Goal: Task Accomplishment & Management: Complete application form

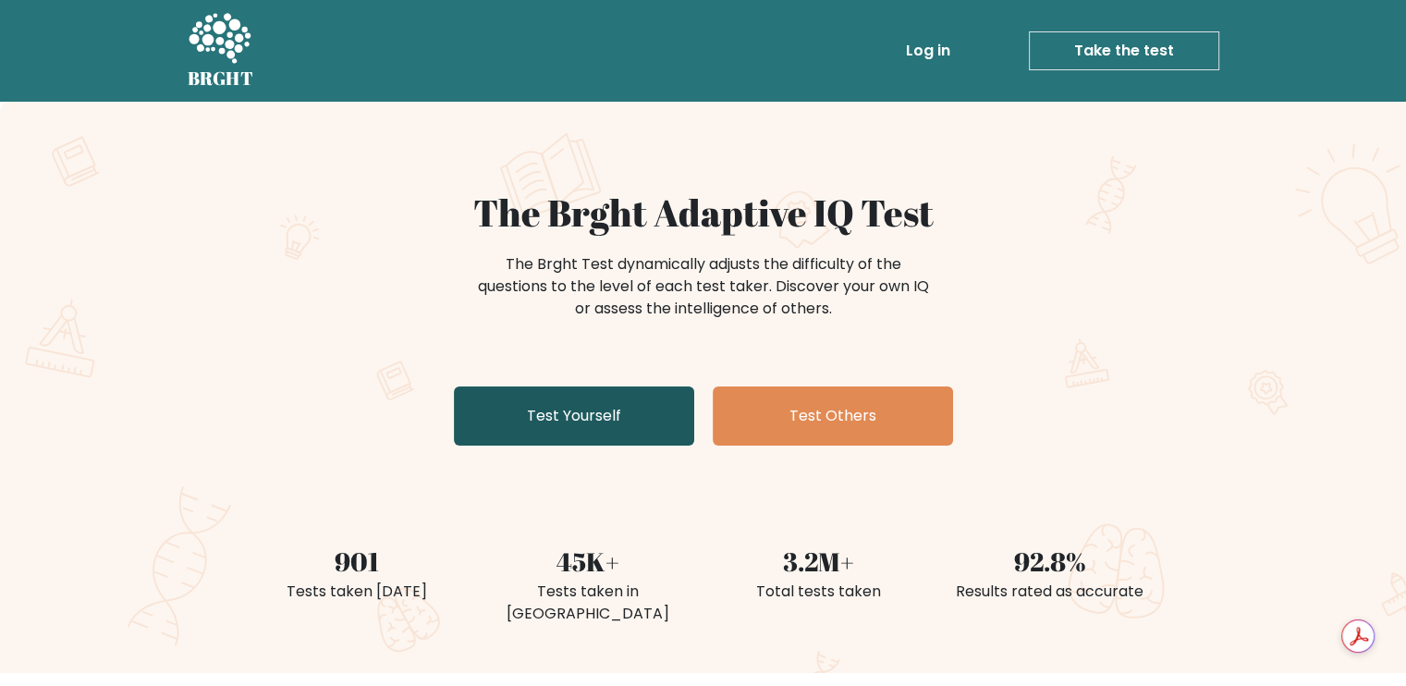
click at [641, 393] on link "Test Yourself" at bounding box center [574, 415] width 240 height 59
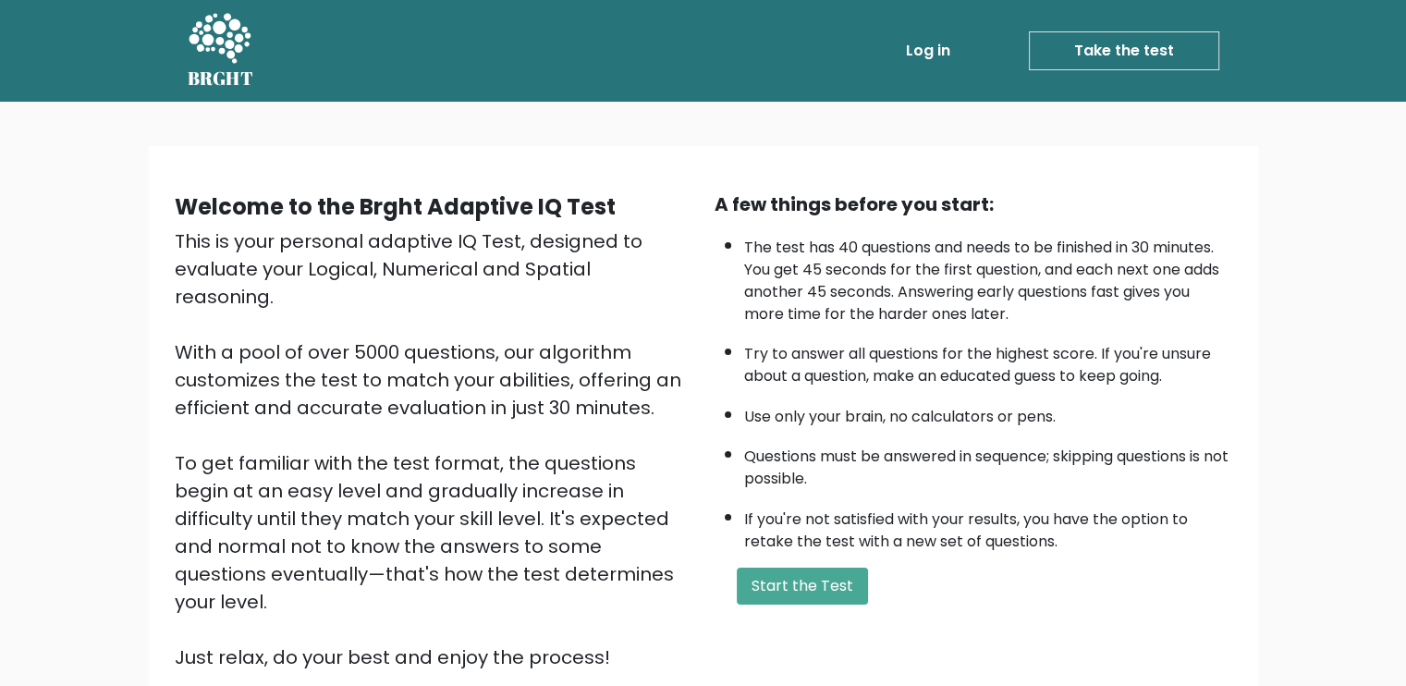
scroll to position [159, 0]
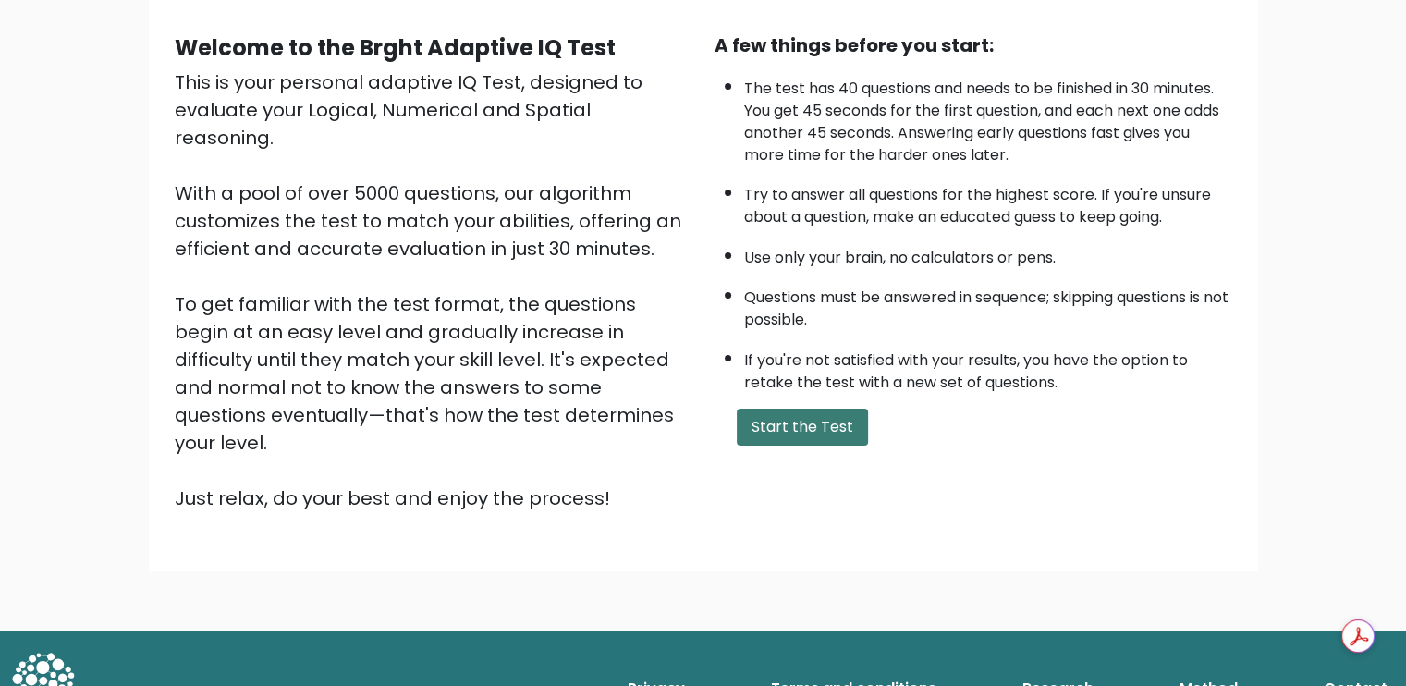
click at [801, 417] on button "Start the Test" at bounding box center [802, 427] width 131 height 37
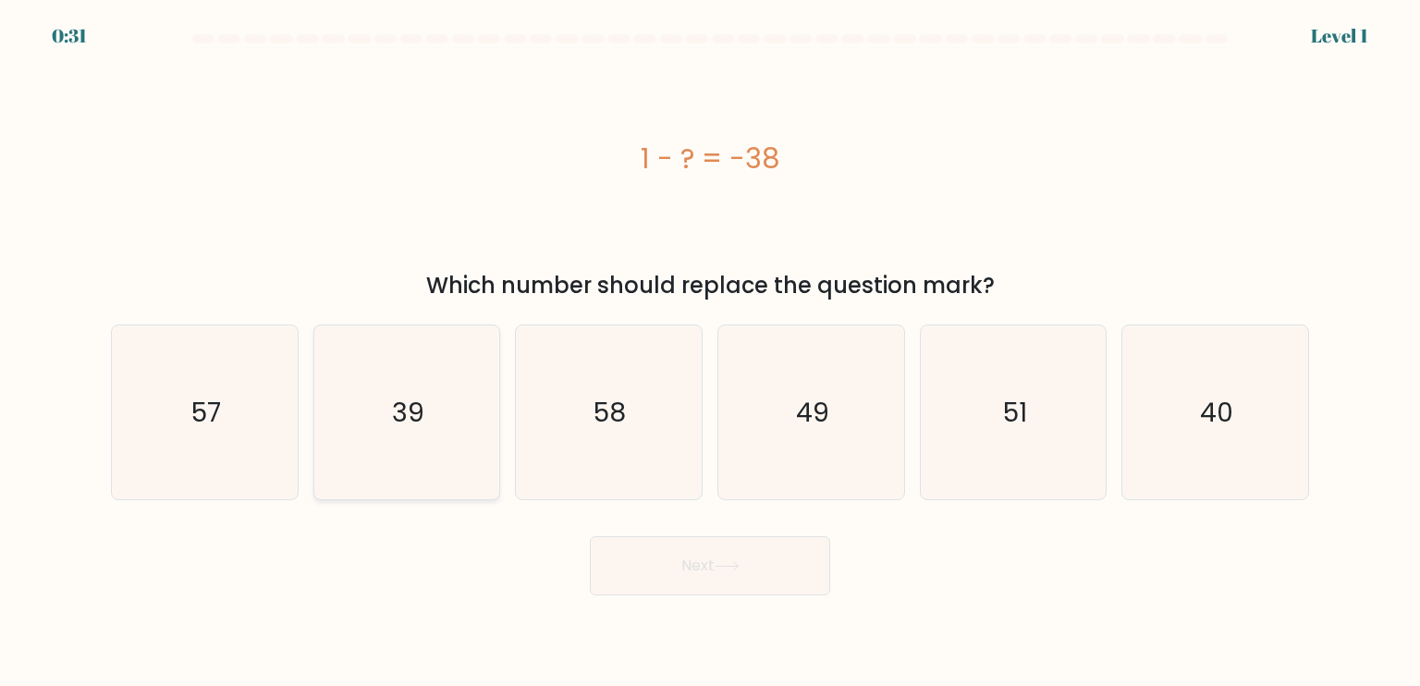
click at [417, 411] on text "39" at bounding box center [408, 411] width 32 height 37
click at [710, 352] on input "b. 39" at bounding box center [710, 347] width 1 height 9
radio input "true"
click at [771, 559] on button "Next" at bounding box center [710, 565] width 240 height 59
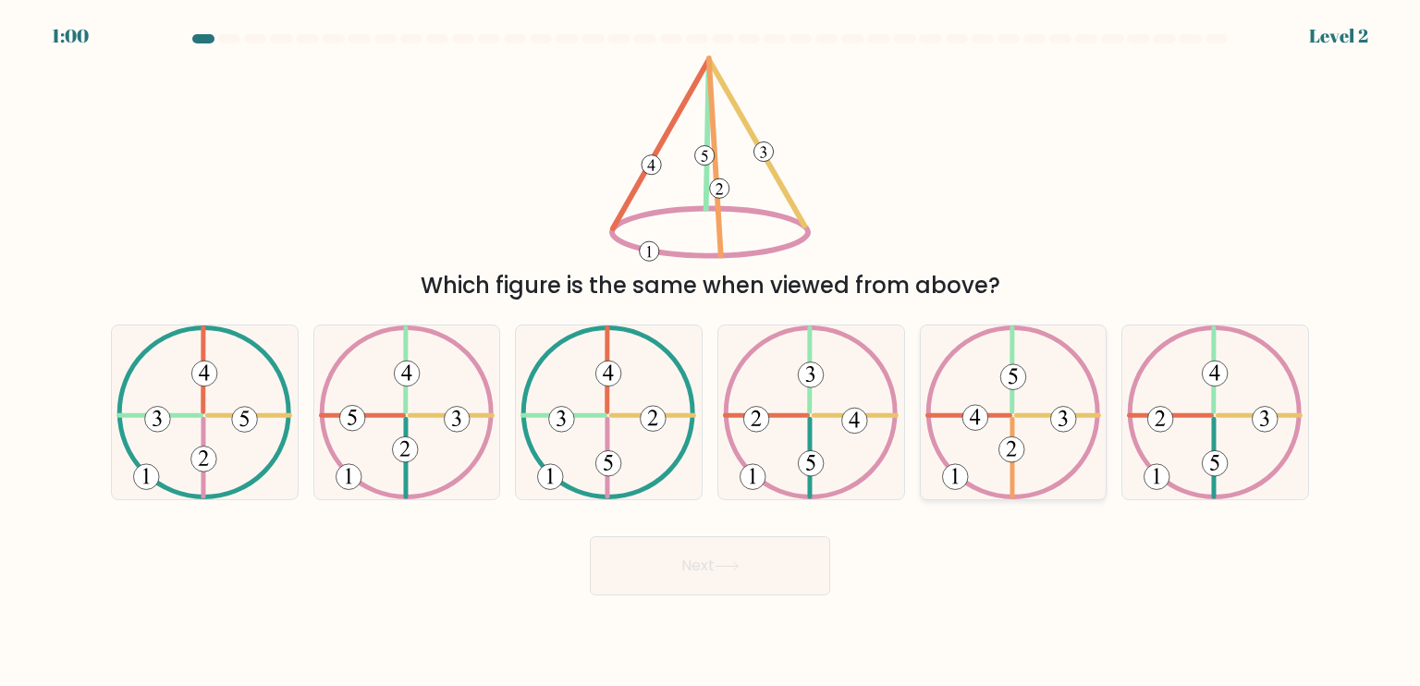
click at [1021, 399] on icon at bounding box center [1013, 412] width 176 height 174
click at [711, 352] on input "e." at bounding box center [710, 347] width 1 height 9
radio input "true"
click at [662, 570] on button "Next" at bounding box center [710, 565] width 240 height 59
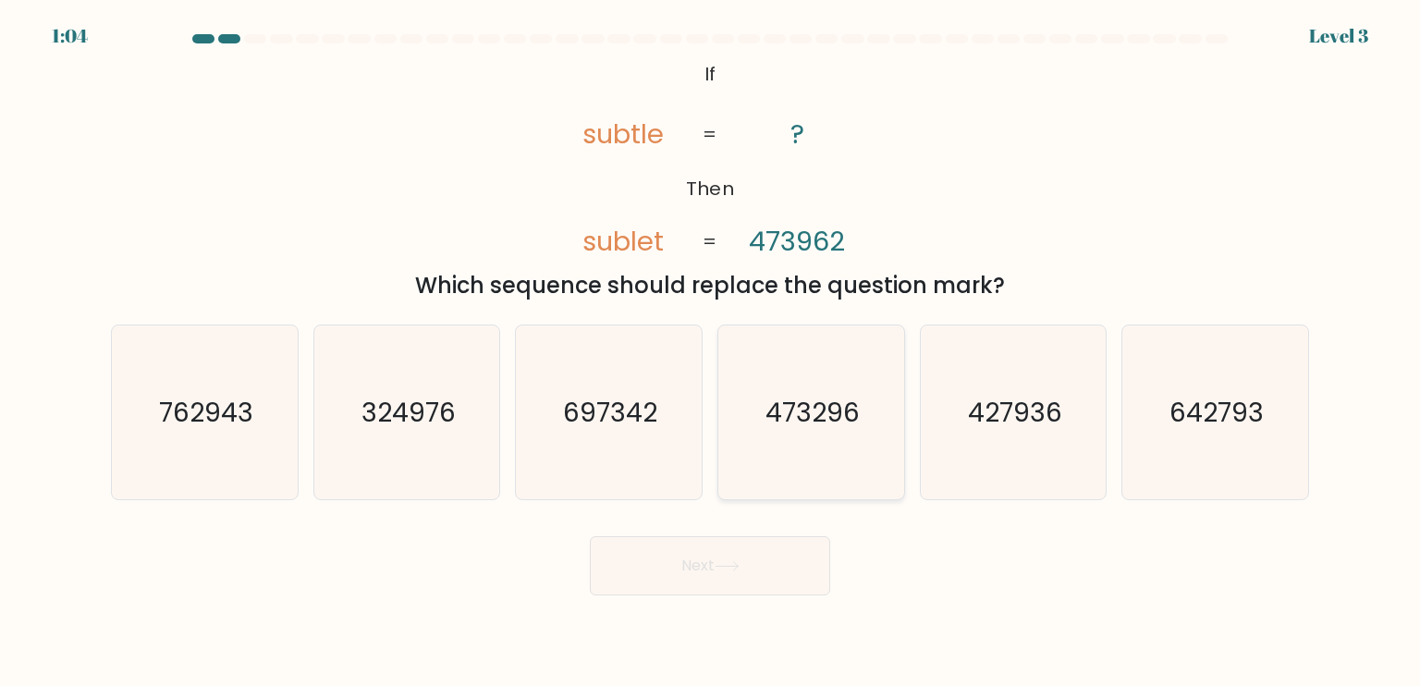
click at [806, 423] on text "473296" at bounding box center [812, 411] width 94 height 37
click at [711, 352] on input "d. 473296" at bounding box center [710, 347] width 1 height 9
radio input "true"
click at [725, 568] on icon at bounding box center [727, 566] width 25 height 10
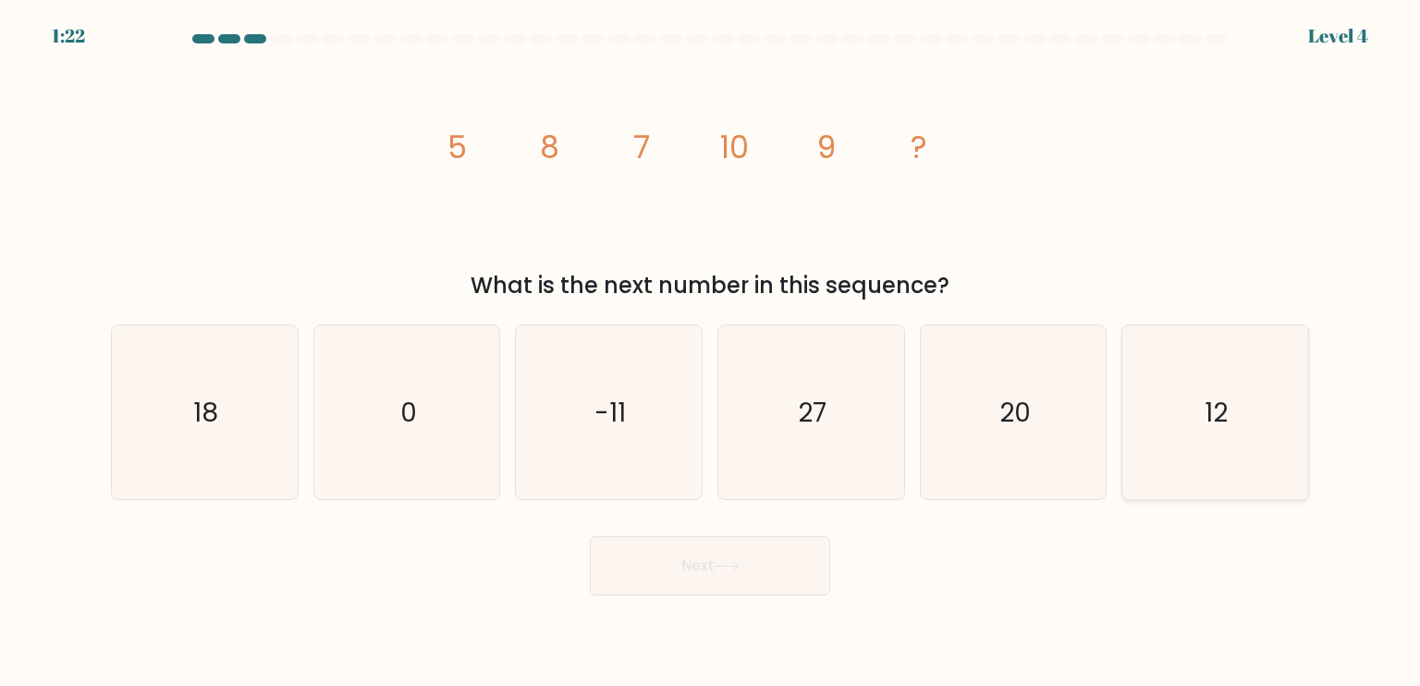
click at [1179, 421] on icon "12" at bounding box center [1215, 412] width 174 height 174
click at [711, 352] on input "f. 12" at bounding box center [710, 347] width 1 height 9
radio input "true"
click at [725, 572] on button "Next" at bounding box center [710, 565] width 240 height 59
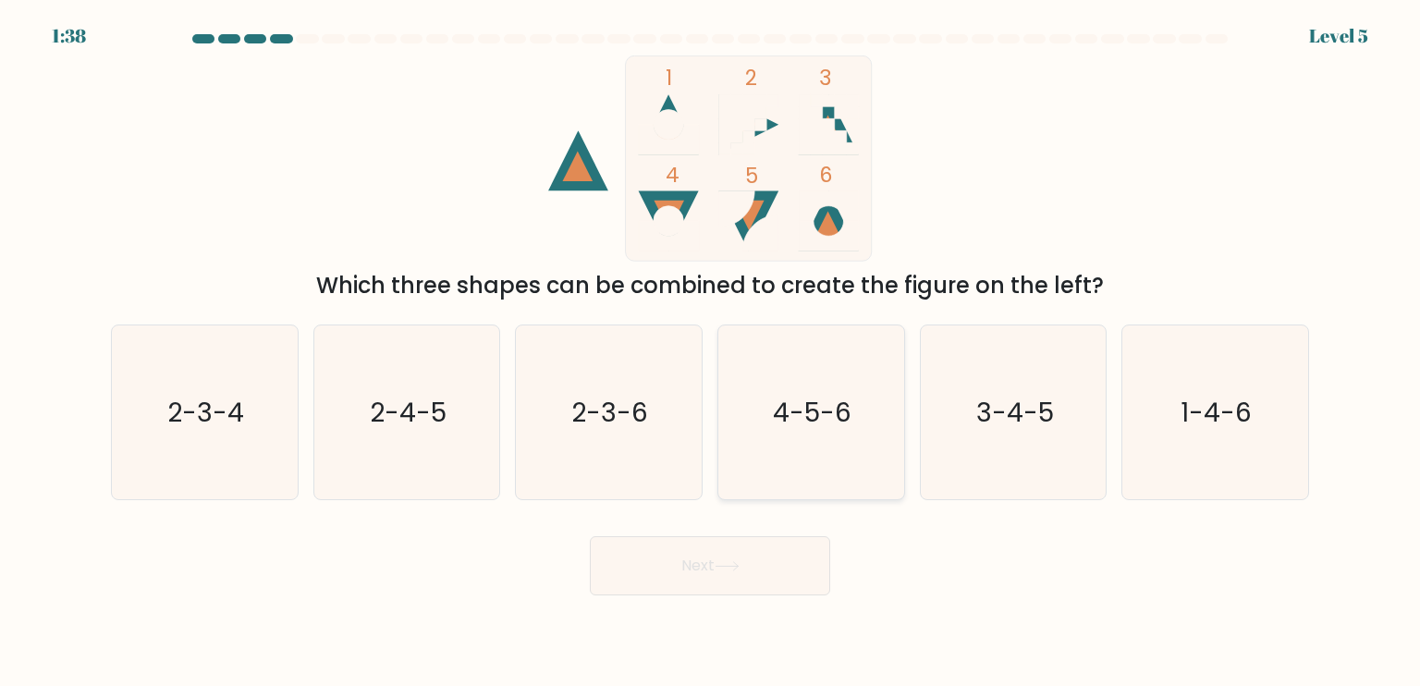
click at [846, 465] on icon "4-5-6" at bounding box center [811, 412] width 174 height 174
click at [711, 352] on input "d. 4-5-6" at bounding box center [710, 347] width 1 height 9
radio input "true"
click at [755, 569] on button "Next" at bounding box center [710, 565] width 240 height 59
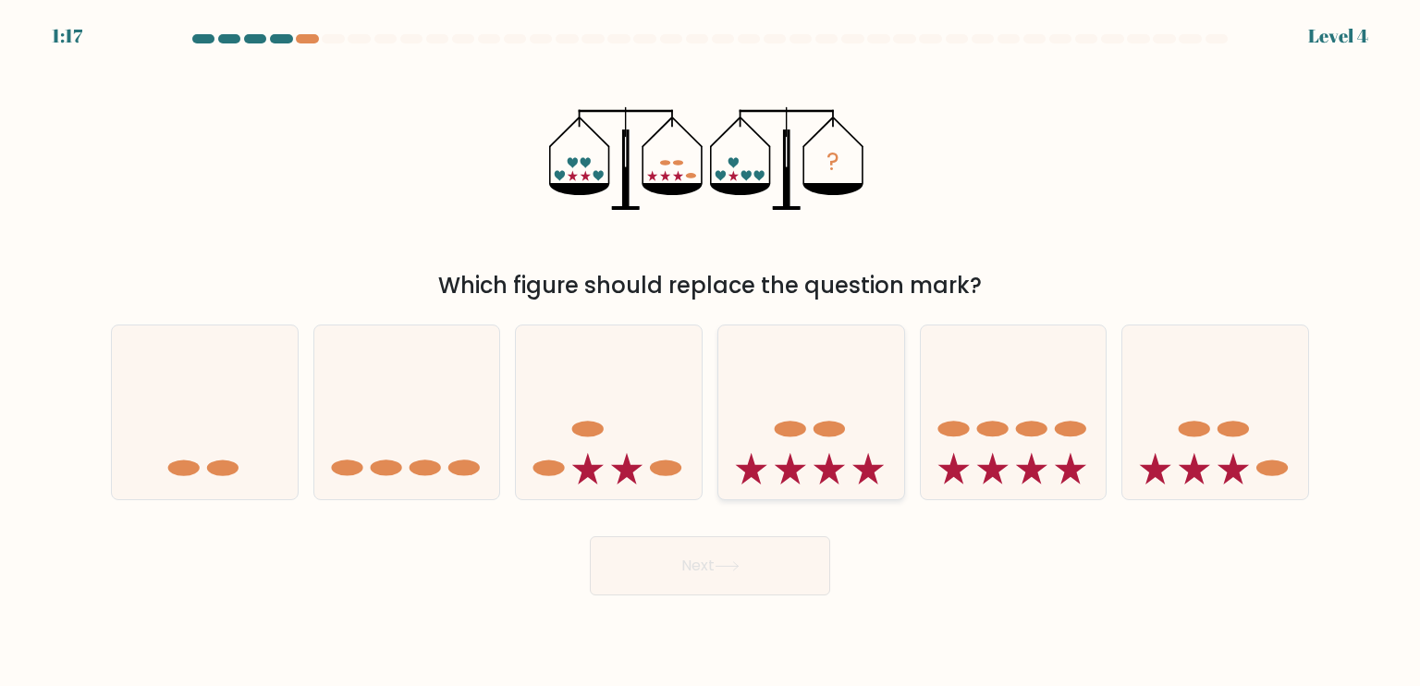
click at [771, 446] on icon at bounding box center [811, 412] width 186 height 153
click at [711, 352] on input "d." at bounding box center [710, 347] width 1 height 9
radio input "true"
click at [647, 585] on button "Next" at bounding box center [710, 565] width 240 height 59
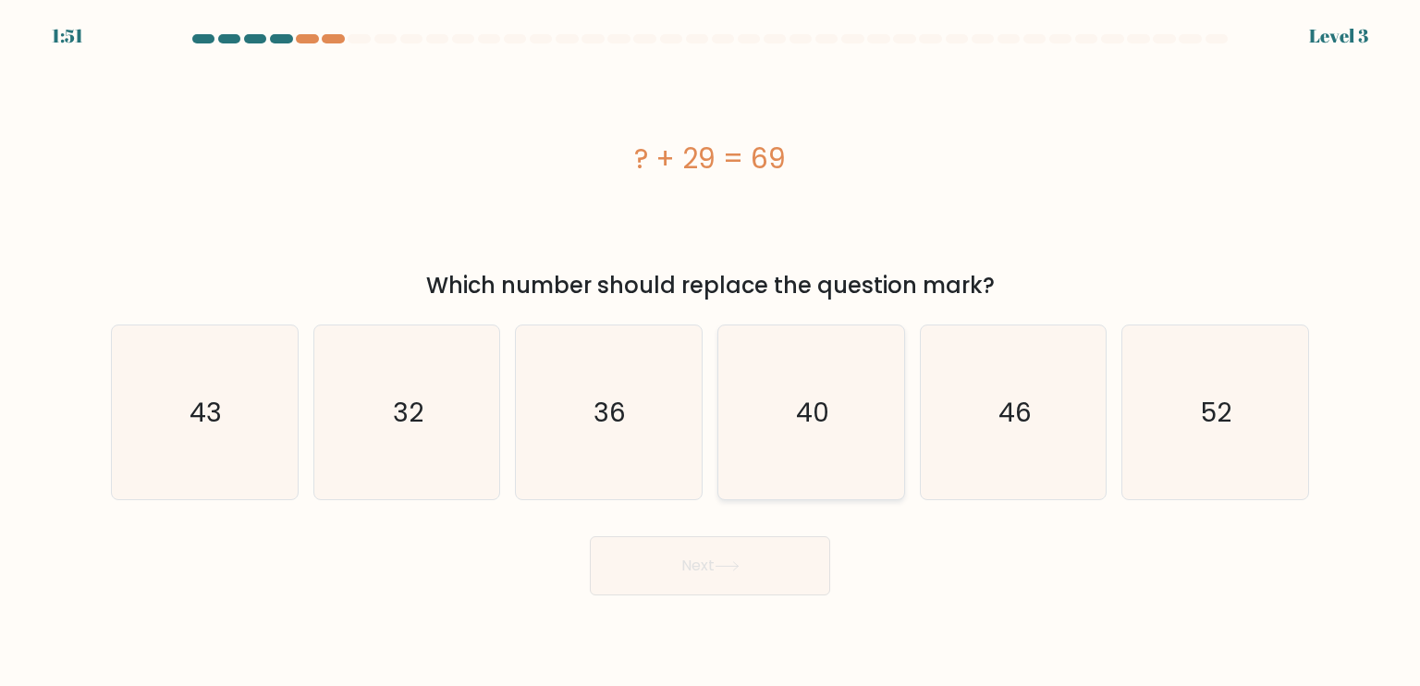
click at [837, 419] on icon "40" at bounding box center [811, 412] width 174 height 174
click at [711, 352] on input "d. 40" at bounding box center [710, 347] width 1 height 9
radio input "true"
click at [726, 583] on button "Next" at bounding box center [710, 565] width 240 height 59
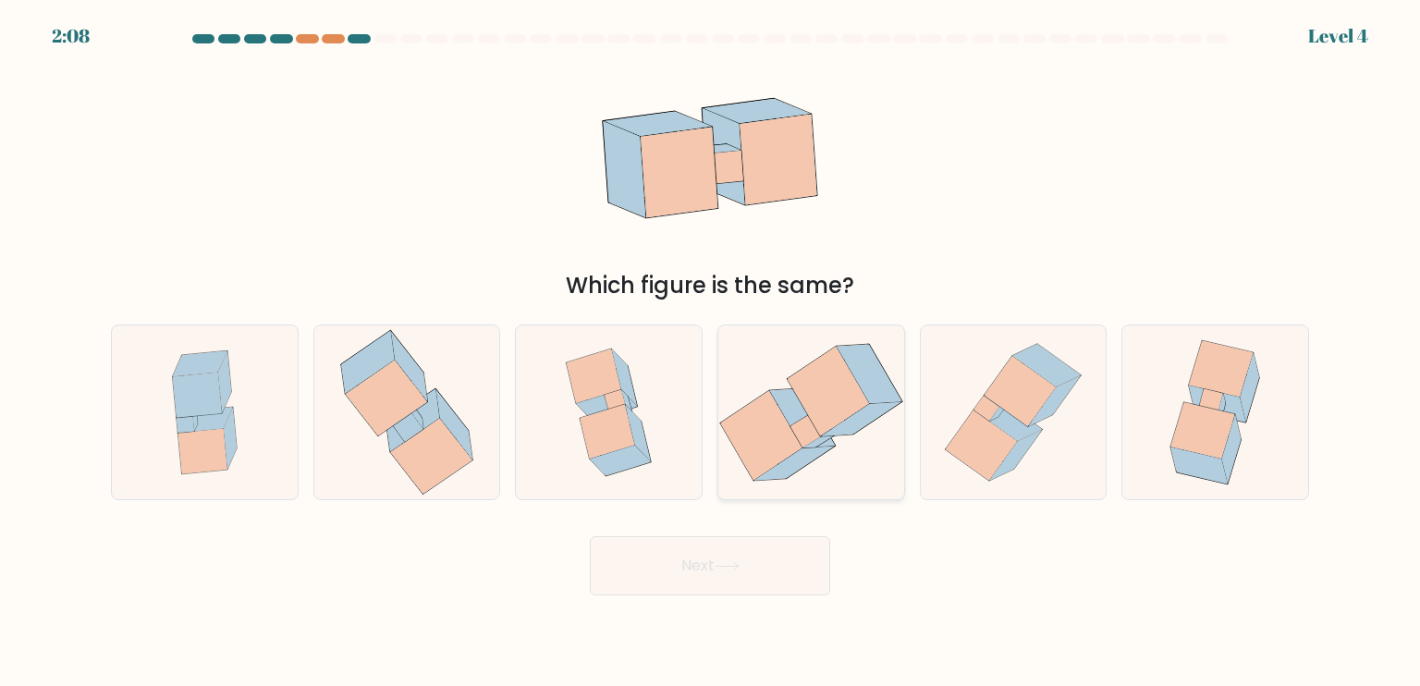
click at [838, 373] on icon at bounding box center [828, 391] width 81 height 89
click at [711, 352] on input "d." at bounding box center [710, 347] width 1 height 9
radio input "true"
click at [747, 589] on button "Next" at bounding box center [710, 565] width 240 height 59
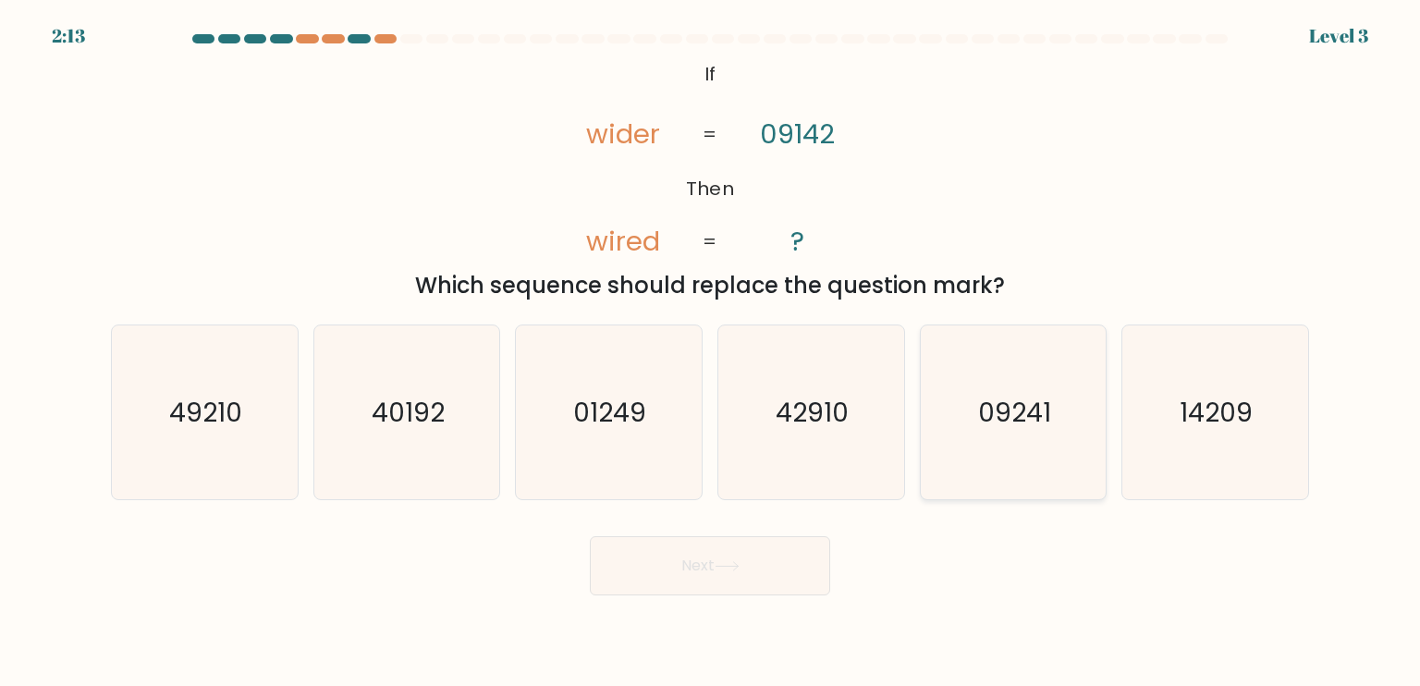
click at [1010, 367] on icon "09241" at bounding box center [1013, 412] width 174 height 174
click at [711, 352] on input "e. 09241" at bounding box center [710, 347] width 1 height 9
radio input "true"
click at [813, 544] on button "Next" at bounding box center [710, 565] width 240 height 59
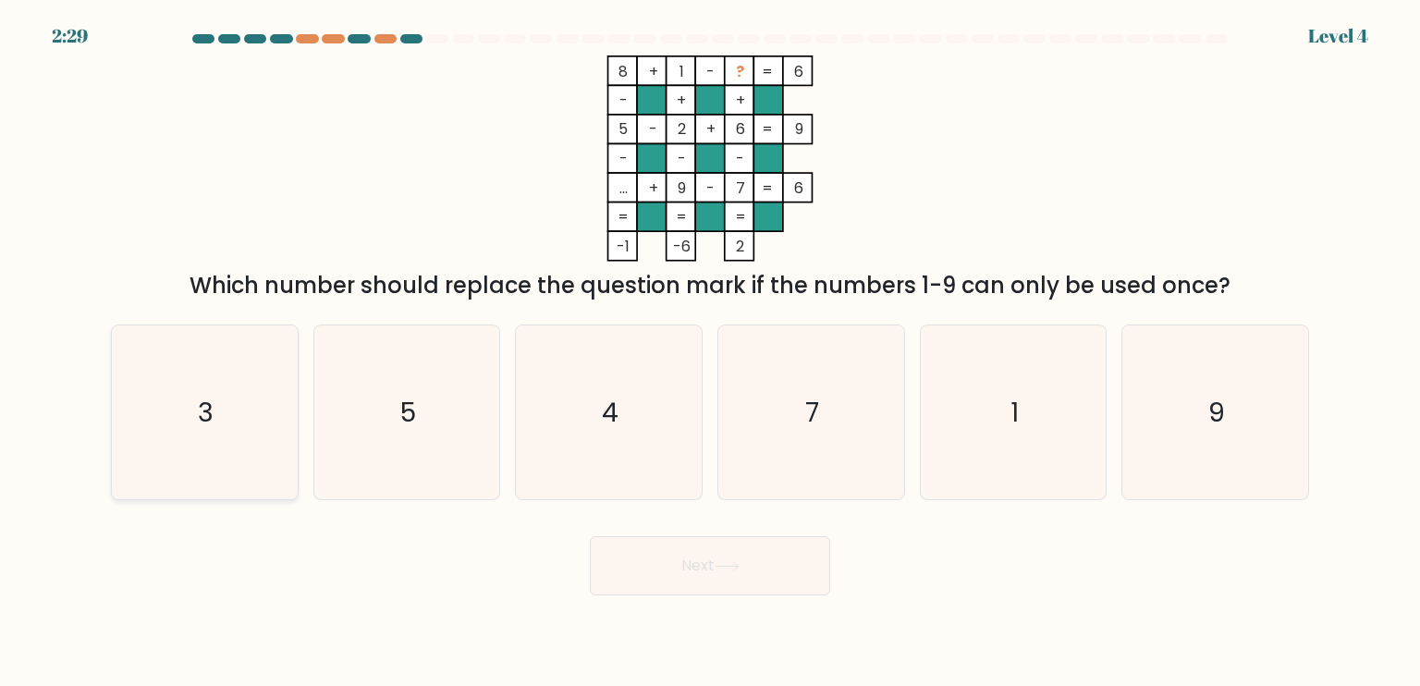
click at [202, 400] on text "3" at bounding box center [207, 411] width 16 height 37
click at [710, 352] on input "a. 3" at bounding box center [710, 347] width 1 height 9
radio input "true"
click at [626, 576] on button "Next" at bounding box center [710, 565] width 240 height 59
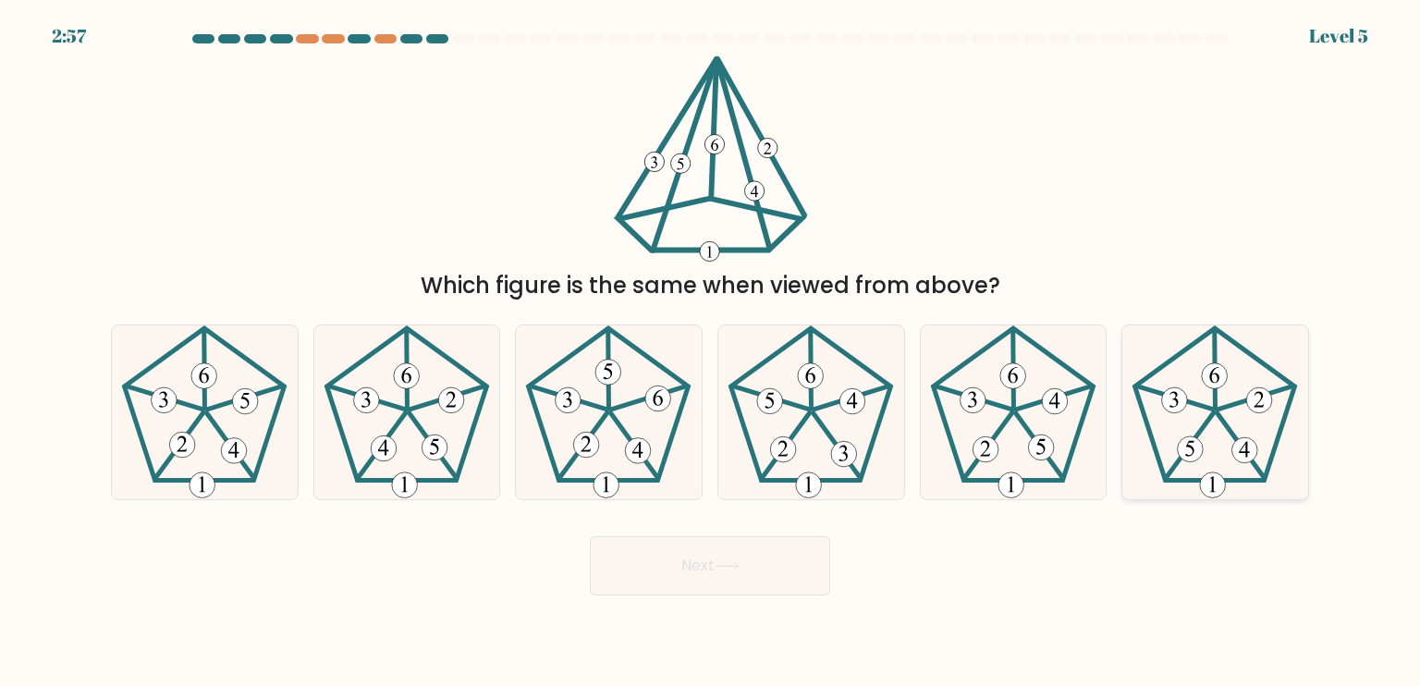
click at [1227, 455] on icon at bounding box center [1215, 412] width 174 height 174
click at [711, 352] on input "f." at bounding box center [710, 347] width 1 height 9
radio input "true"
click at [700, 563] on button "Next" at bounding box center [710, 565] width 240 height 59
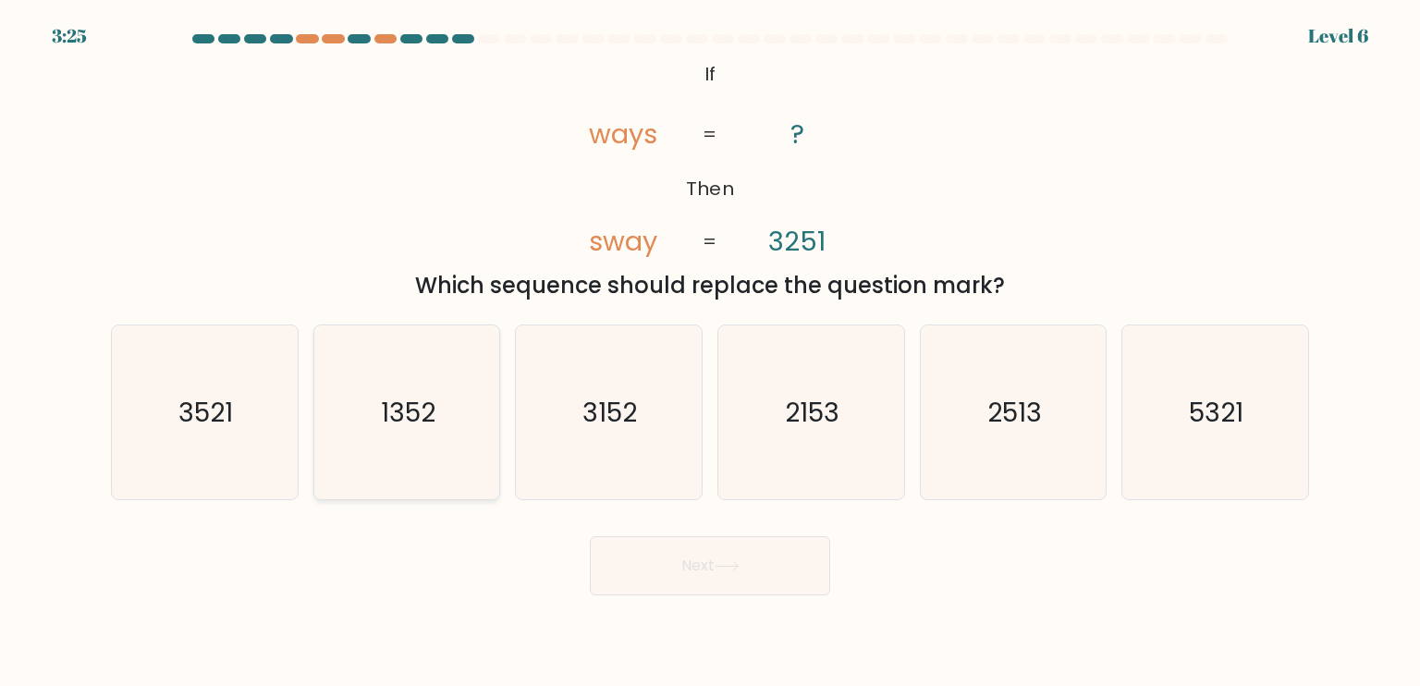
click at [475, 424] on icon "1352" at bounding box center [407, 412] width 174 height 174
click at [710, 352] on input "b. 1352" at bounding box center [710, 347] width 1 height 9
radio input "true"
click at [689, 579] on button "Next" at bounding box center [710, 565] width 240 height 59
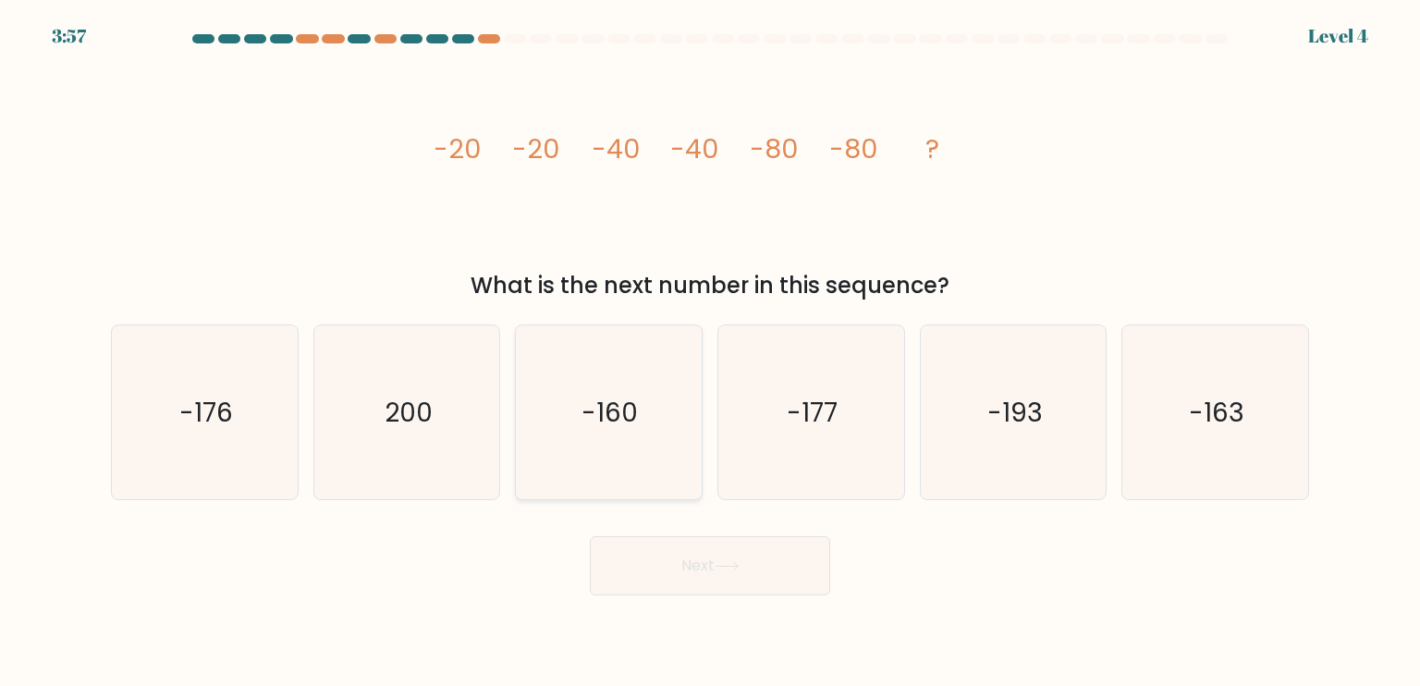
click at [614, 413] on text "-160" at bounding box center [610, 411] width 56 height 37
click at [710, 352] on input "c. -160" at bounding box center [710, 347] width 1 height 9
radio input "true"
click at [677, 561] on button "Next" at bounding box center [710, 565] width 240 height 59
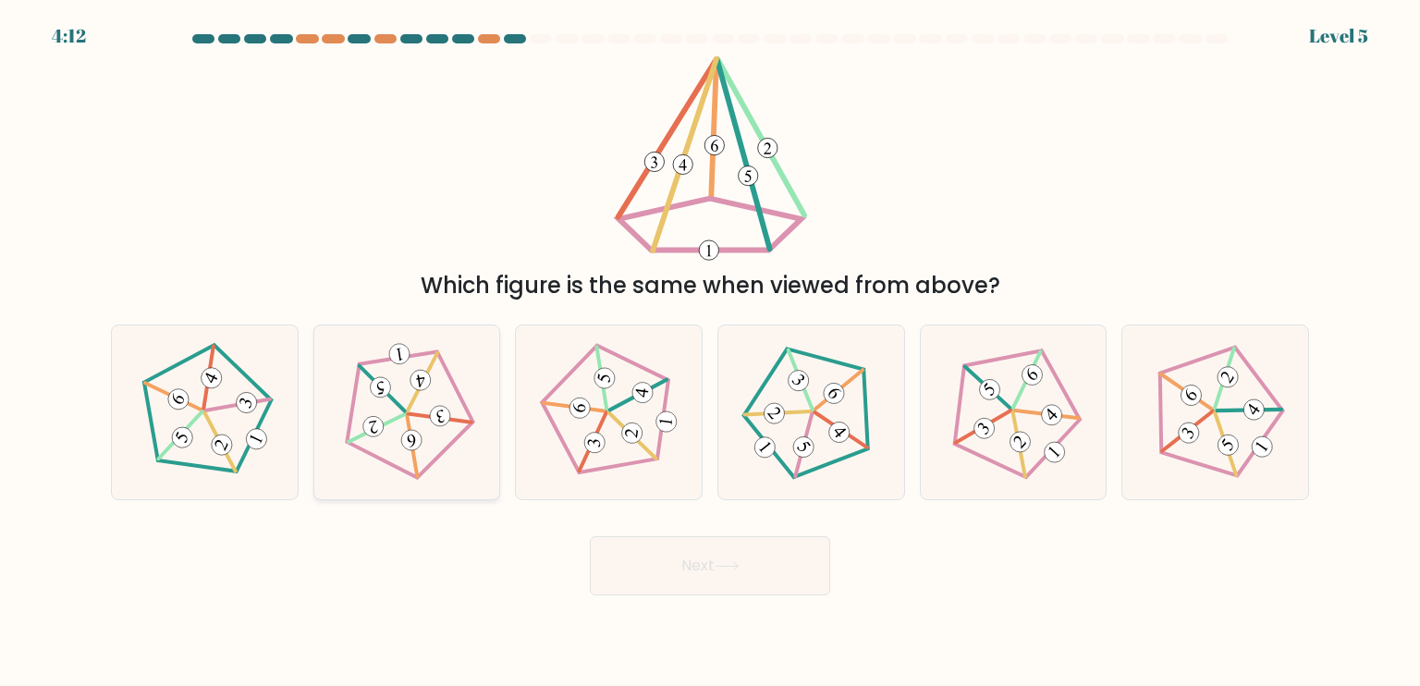
click at [421, 352] on icon at bounding box center [407, 412] width 140 height 140
click at [710, 352] on input "b." at bounding box center [710, 347] width 1 height 9
radio input "true"
click at [646, 580] on button "Next" at bounding box center [710, 565] width 240 height 59
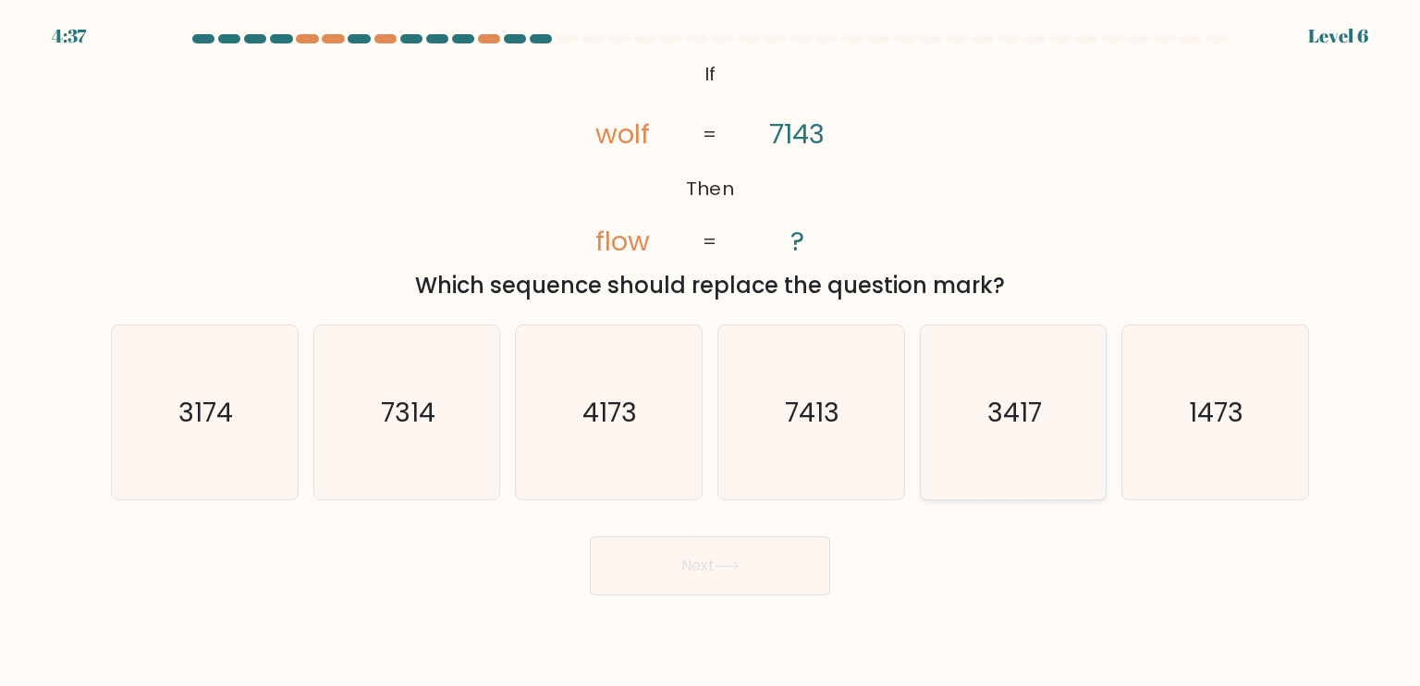
click at [1050, 402] on icon "3417" at bounding box center [1013, 412] width 174 height 174
click at [711, 352] on input "e. 3417" at bounding box center [710, 347] width 1 height 9
radio input "true"
click at [758, 580] on button "Next" at bounding box center [710, 565] width 240 height 59
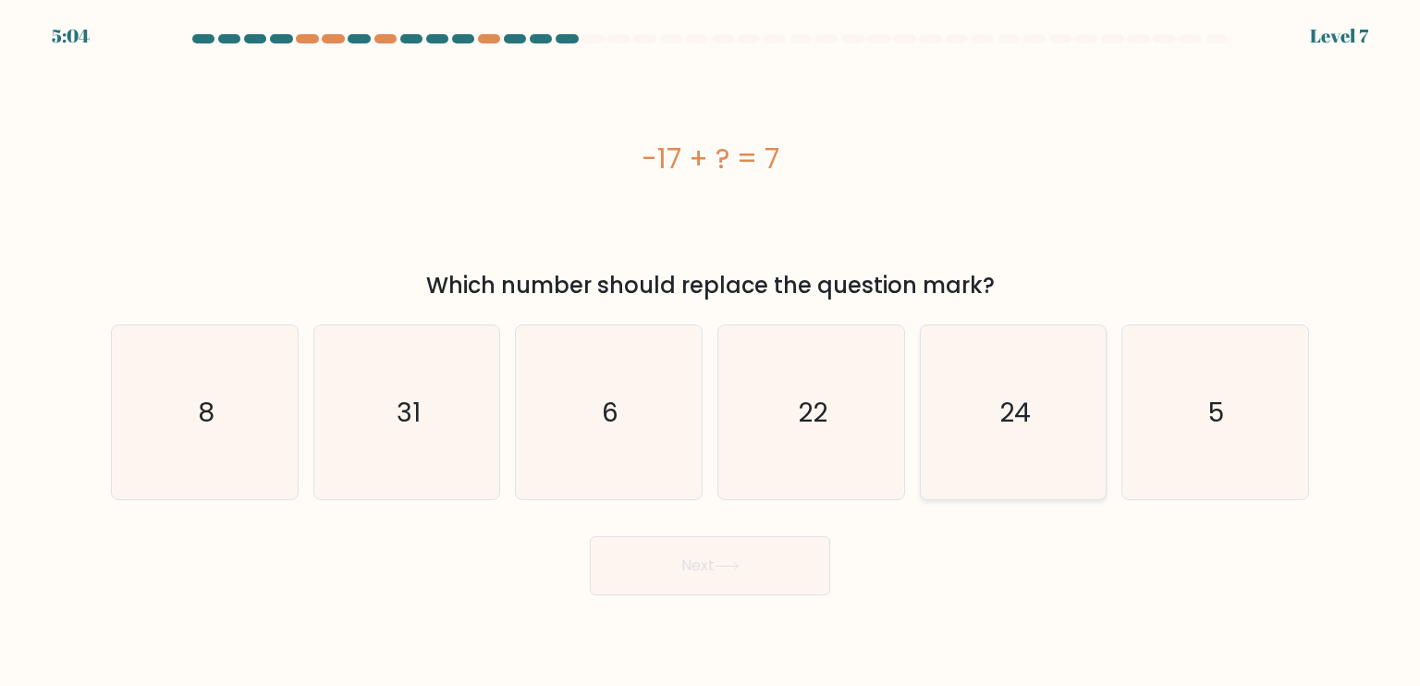
click at [1032, 421] on icon "24" at bounding box center [1013, 412] width 174 height 174
click at [711, 352] on input "e. 24" at bounding box center [710, 347] width 1 height 9
radio input "true"
click at [715, 580] on button "Next" at bounding box center [710, 565] width 240 height 59
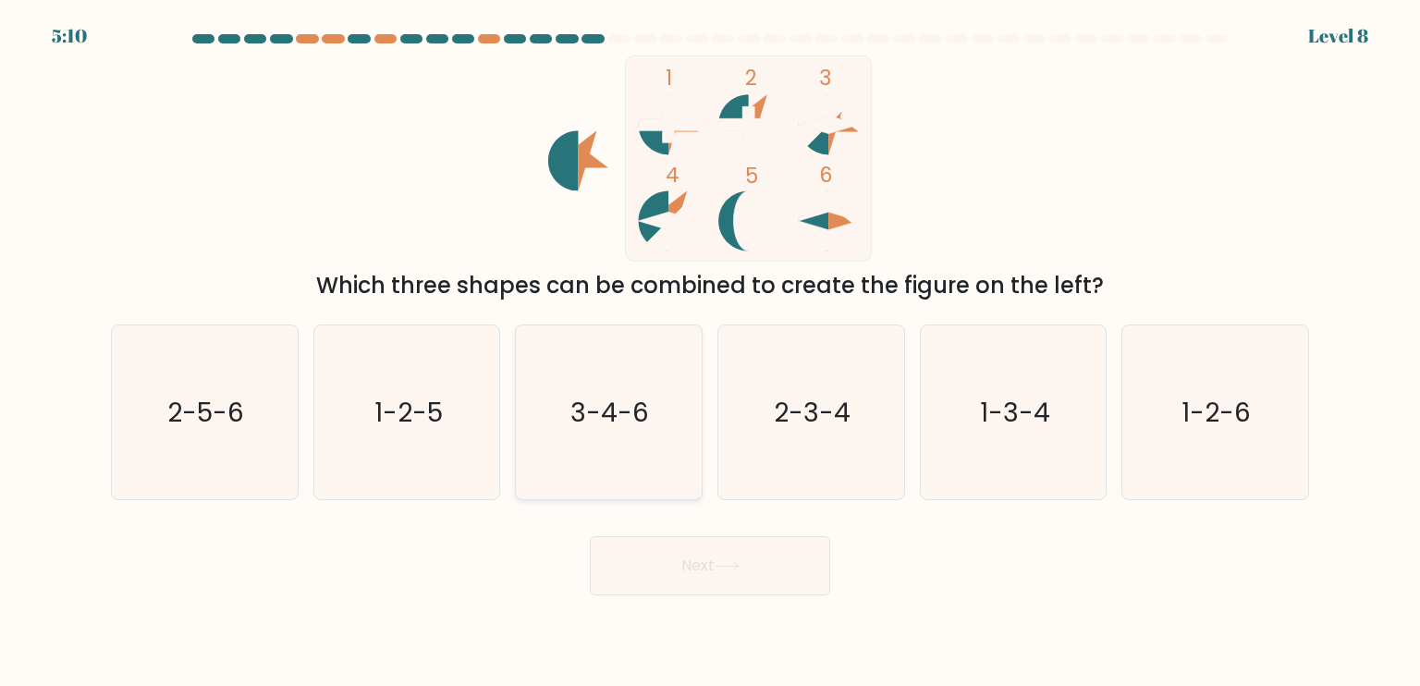
click at [691, 387] on icon "3-4-6" at bounding box center [608, 412] width 174 height 174
click at [710, 352] on input "c. 3-4-6" at bounding box center [710, 347] width 1 height 9
radio input "true"
click at [706, 577] on button "Next" at bounding box center [710, 565] width 240 height 59
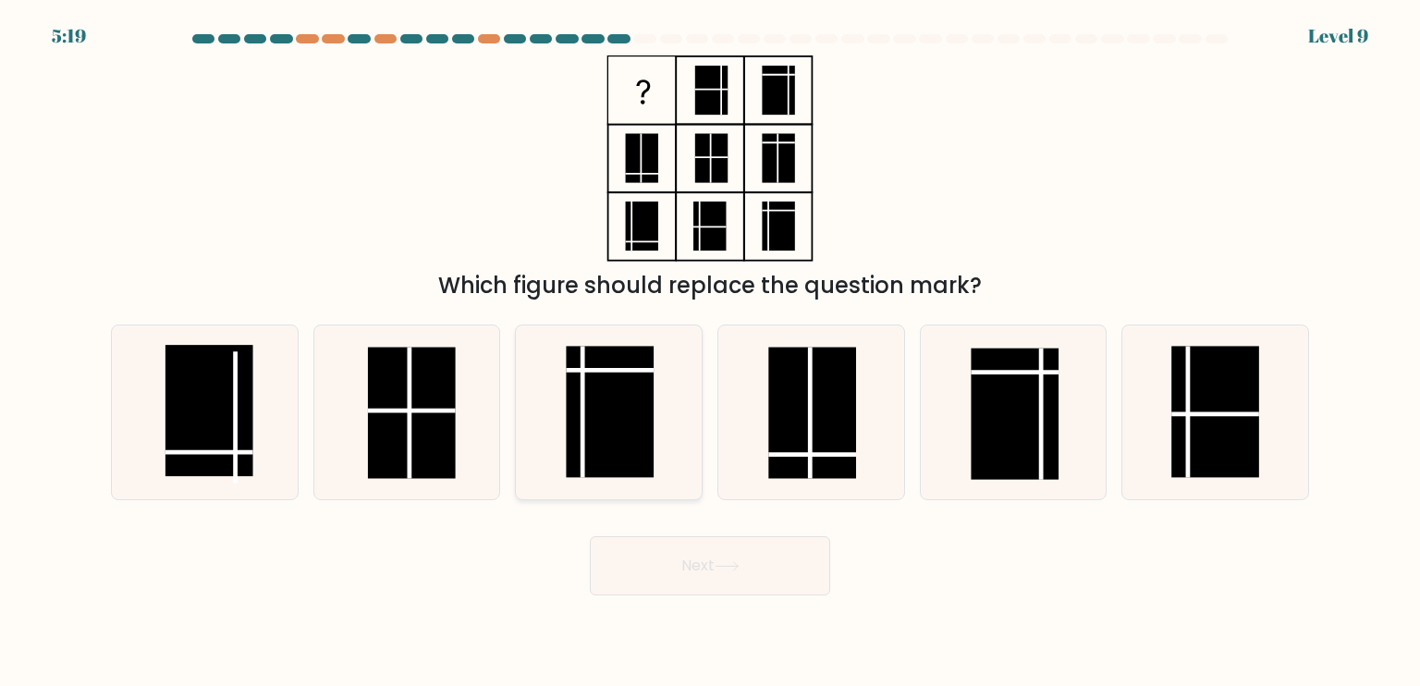
click at [592, 391] on rect at bounding box center [611, 411] width 88 height 131
click at [710, 352] on input "c." at bounding box center [710, 347] width 1 height 9
radio input "true"
click at [699, 572] on button "Next" at bounding box center [710, 565] width 240 height 59
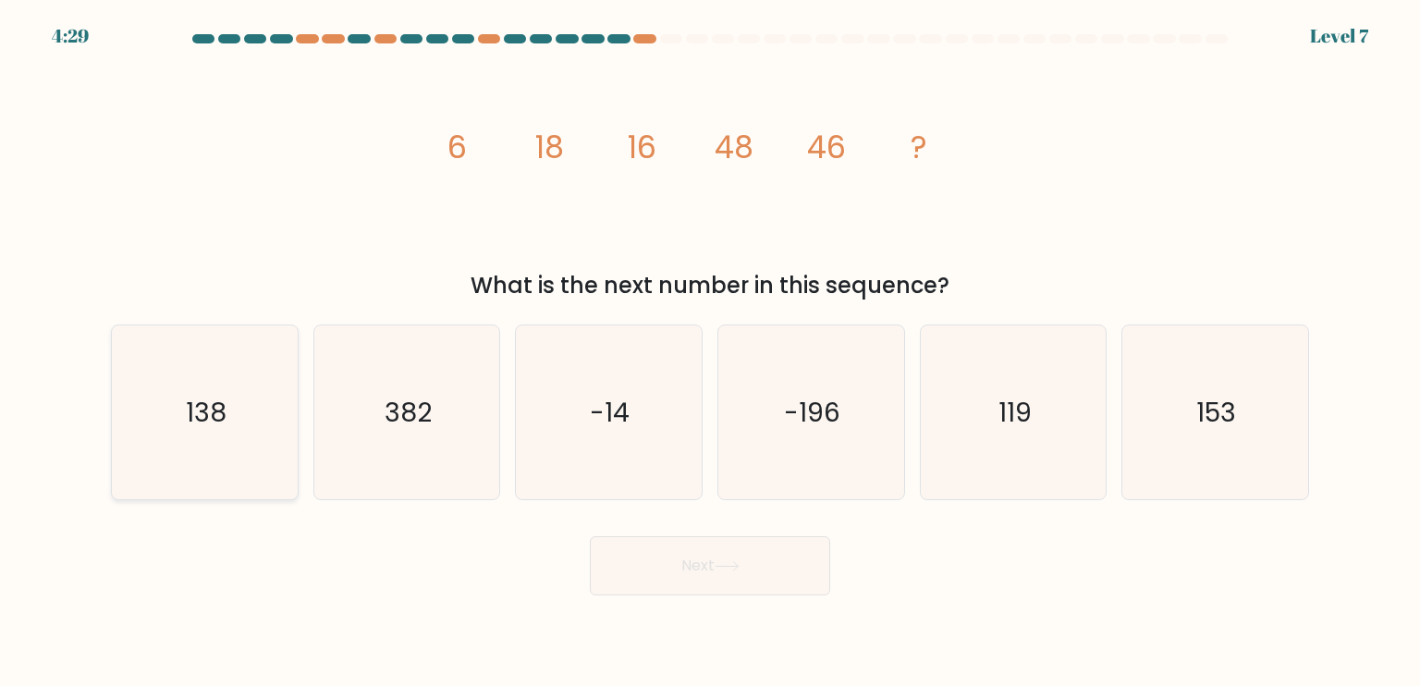
click at [277, 420] on icon "138" at bounding box center [204, 412] width 174 height 174
click at [710, 352] on input "a. 138" at bounding box center [710, 347] width 1 height 9
radio input "true"
click at [679, 544] on button "Next" at bounding box center [710, 565] width 240 height 59
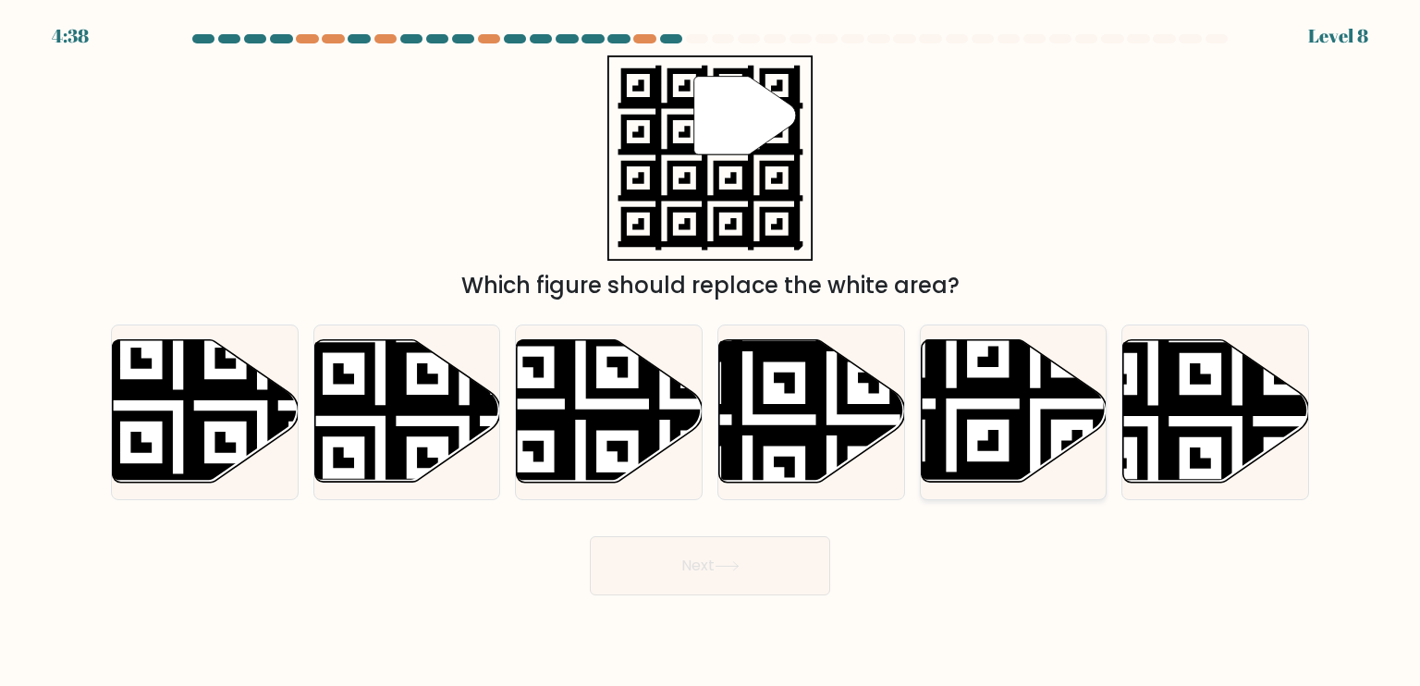
click at [1006, 436] on icon at bounding box center [1014, 411] width 186 height 142
click at [711, 352] on input "e." at bounding box center [710, 347] width 1 height 9
radio input "true"
click at [759, 551] on button "Next" at bounding box center [710, 565] width 240 height 59
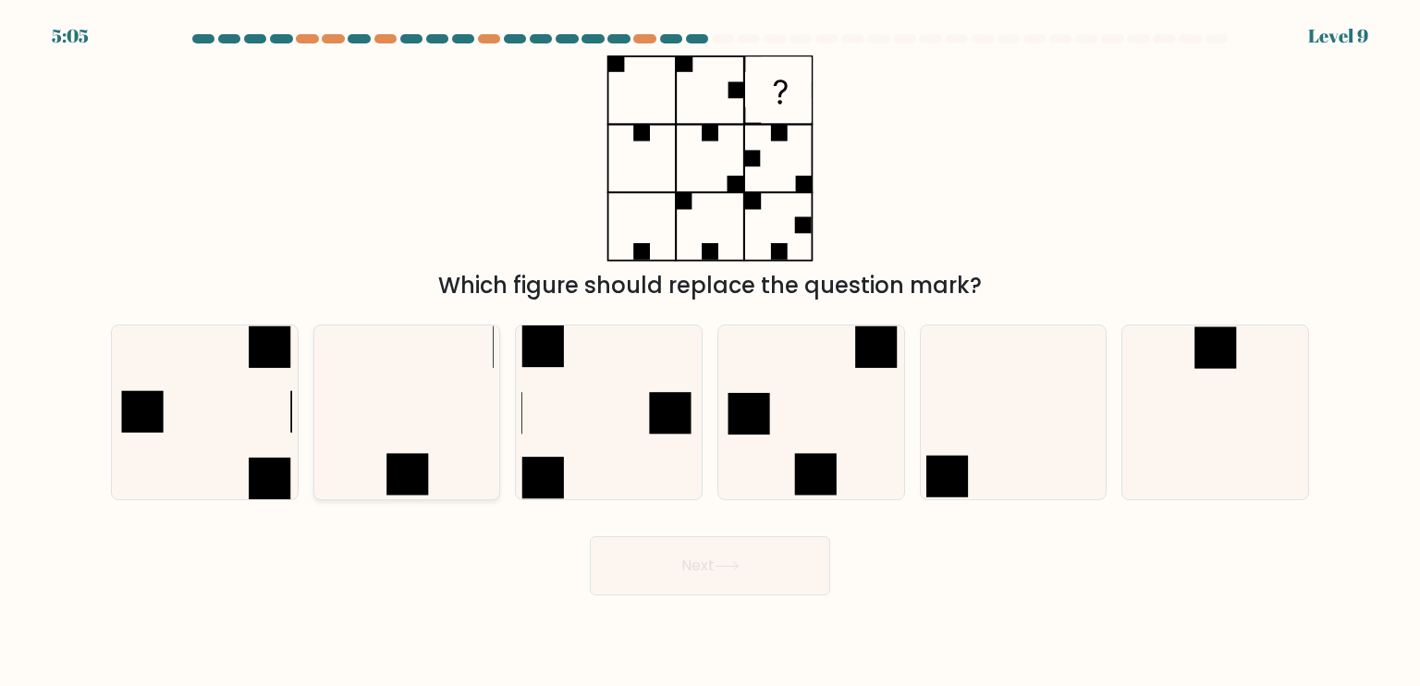
click at [440, 409] on icon at bounding box center [407, 412] width 174 height 174
click at [710, 352] on input "b." at bounding box center [710, 347] width 1 height 9
radio input "true"
click at [651, 568] on button "Next" at bounding box center [710, 565] width 240 height 59
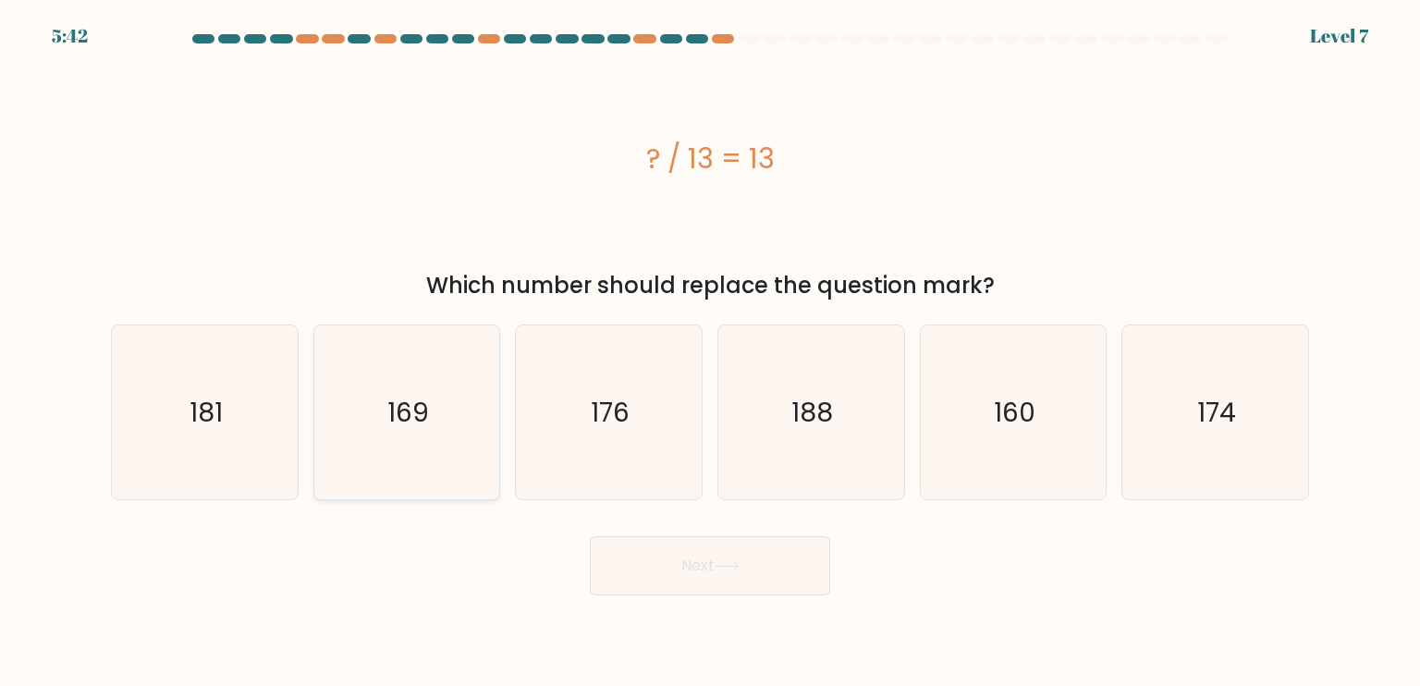
click at [434, 368] on icon "169" at bounding box center [407, 412] width 174 height 174
click at [710, 352] on input "b. 169" at bounding box center [710, 347] width 1 height 9
radio input "true"
click at [647, 565] on button "Next" at bounding box center [710, 565] width 240 height 59
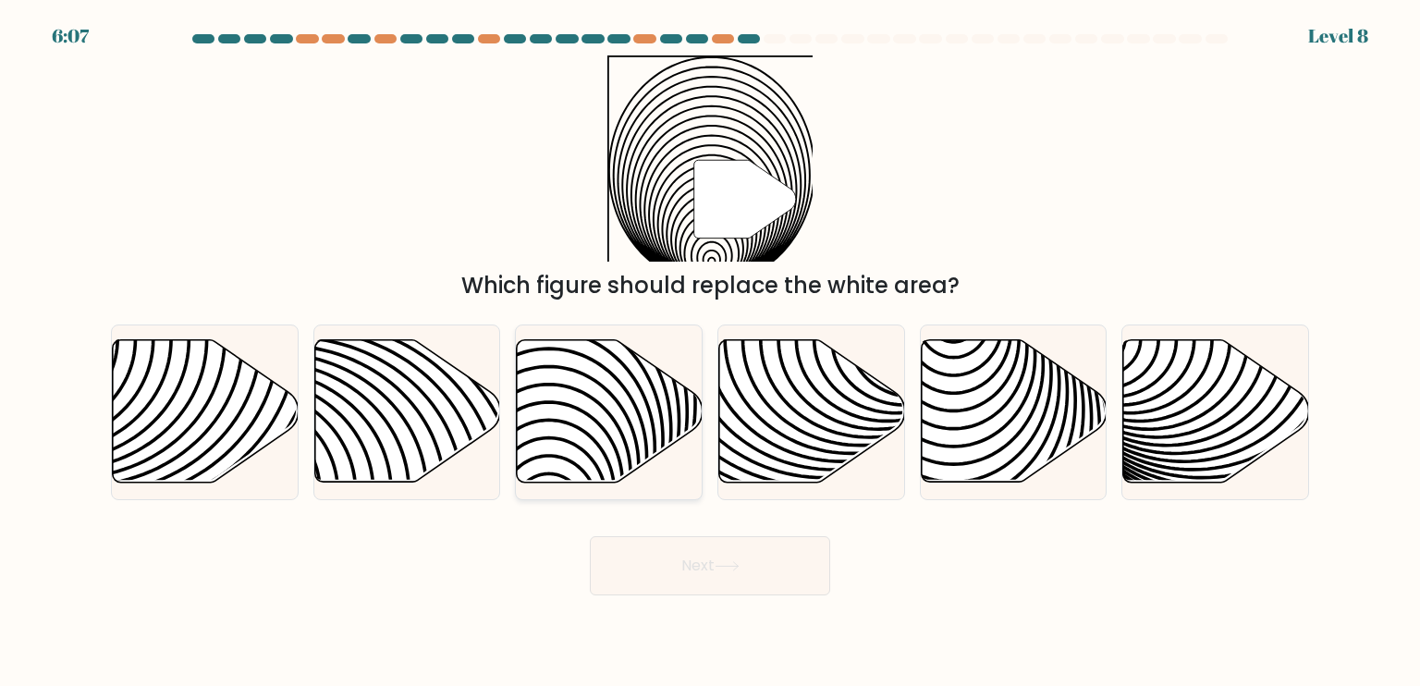
click at [629, 383] on icon at bounding box center [610, 411] width 186 height 142
click at [710, 352] on input "c." at bounding box center [710, 347] width 1 height 9
radio input "true"
click at [706, 556] on button "Next" at bounding box center [710, 565] width 240 height 59
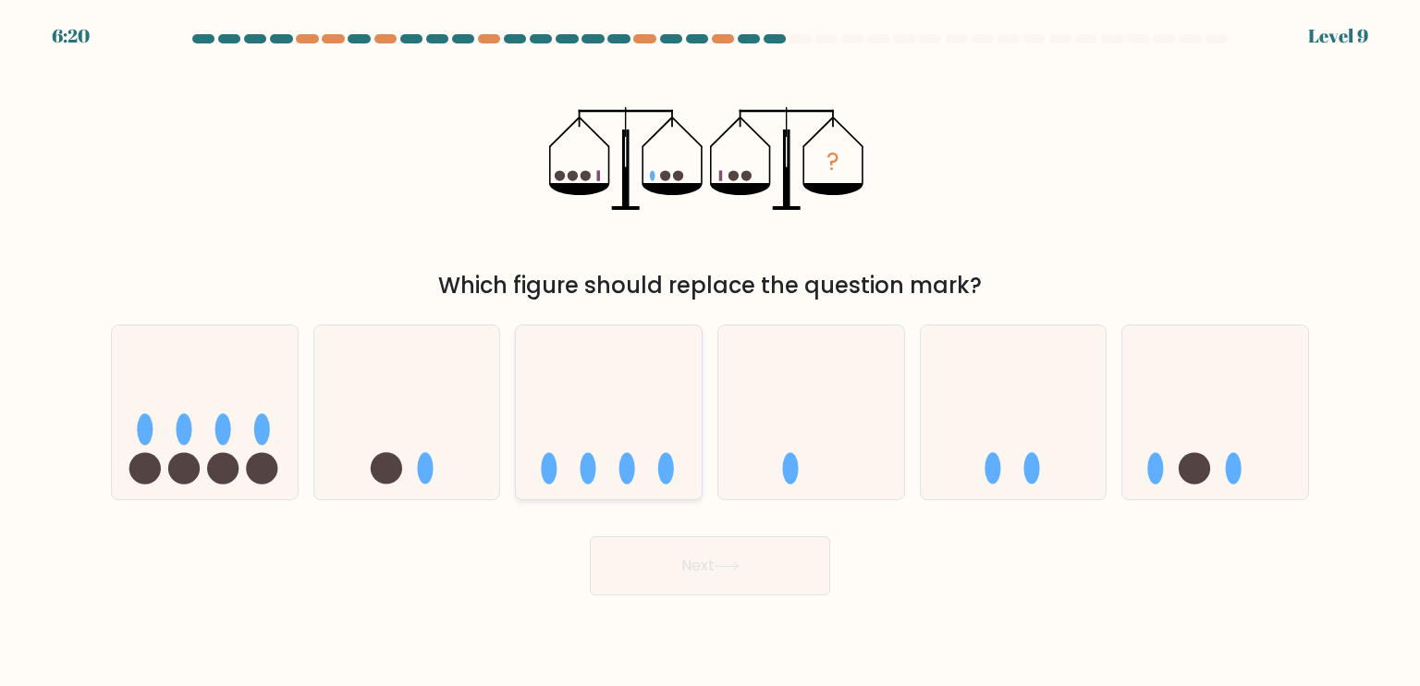
drag, startPoint x: 702, startPoint y: 395, endPoint x: 606, endPoint y: 385, distance: 96.7
click at [606, 385] on div "c." at bounding box center [608, 412] width 202 height 176
click at [606, 385] on icon at bounding box center [609, 412] width 186 height 153
click at [710, 352] on input "c." at bounding box center [710, 347] width 1 height 9
radio input "true"
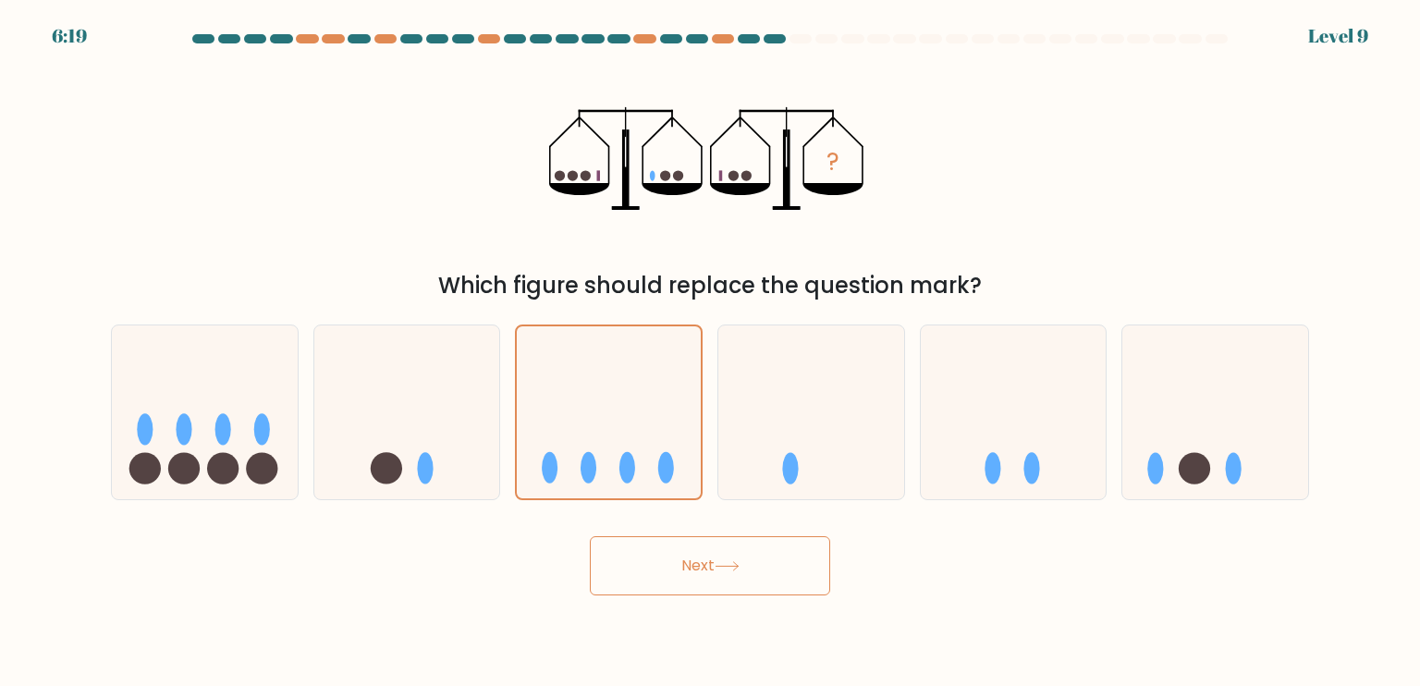
click at [666, 557] on button "Next" at bounding box center [710, 565] width 240 height 59
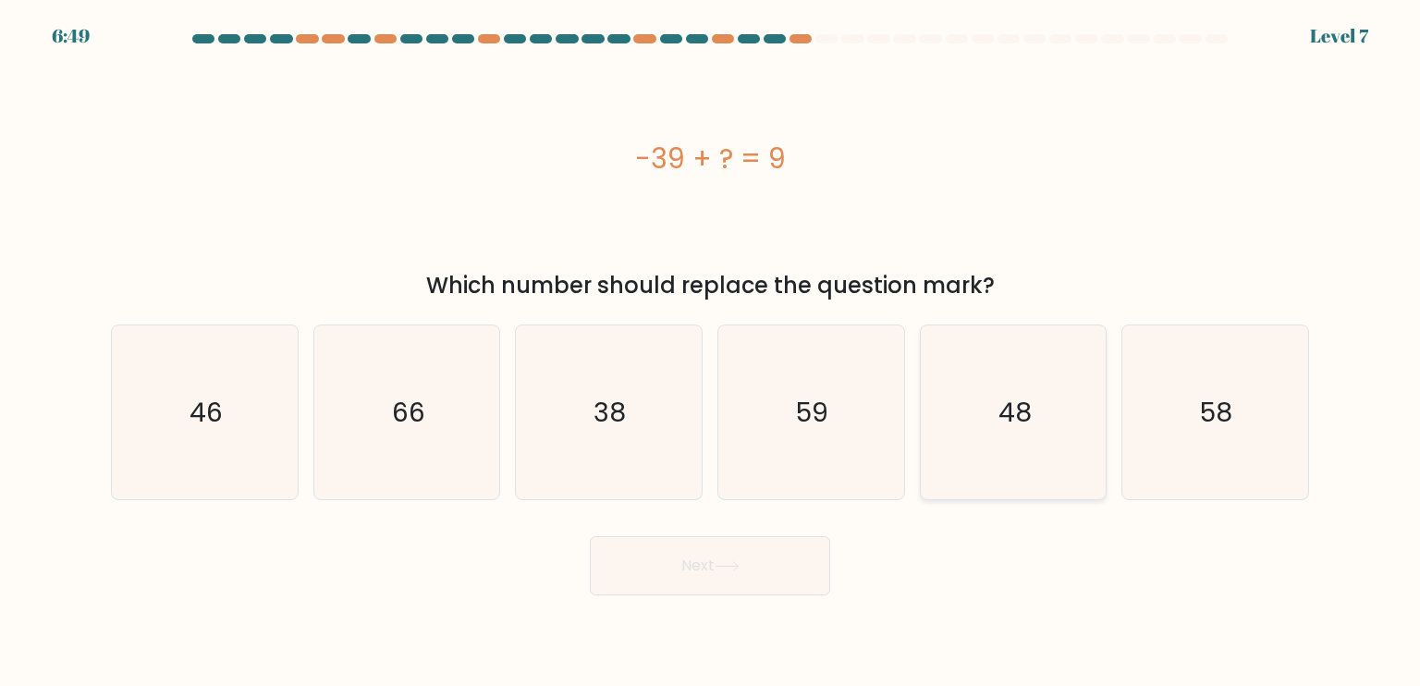
click at [983, 450] on icon "48" at bounding box center [1013, 412] width 174 height 174
click at [711, 352] on input "e. 48" at bounding box center [710, 347] width 1 height 9
radio input "true"
click at [756, 561] on button "Next" at bounding box center [710, 565] width 240 height 59
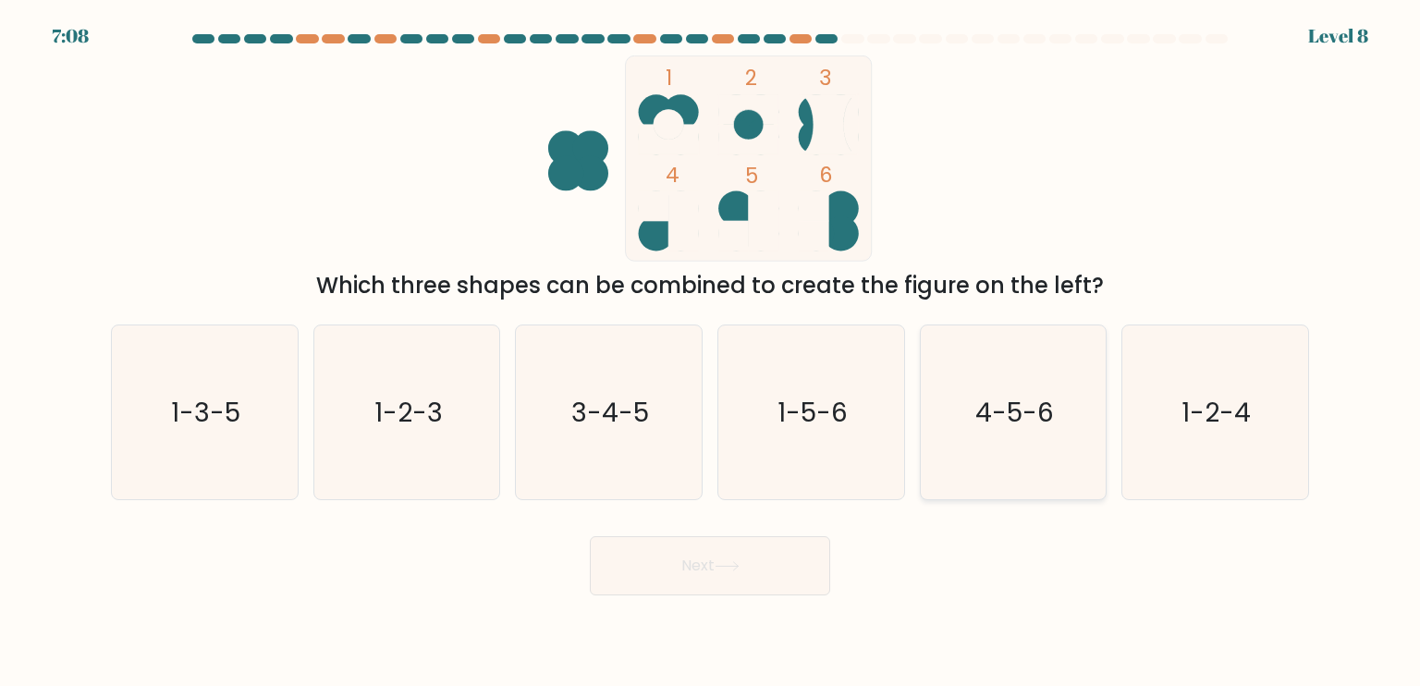
click at [989, 434] on icon "4-5-6" at bounding box center [1013, 412] width 174 height 174
click at [711, 352] on input "e. 4-5-6" at bounding box center [710, 347] width 1 height 9
radio input "true"
click at [762, 577] on button "Next" at bounding box center [710, 565] width 240 height 59
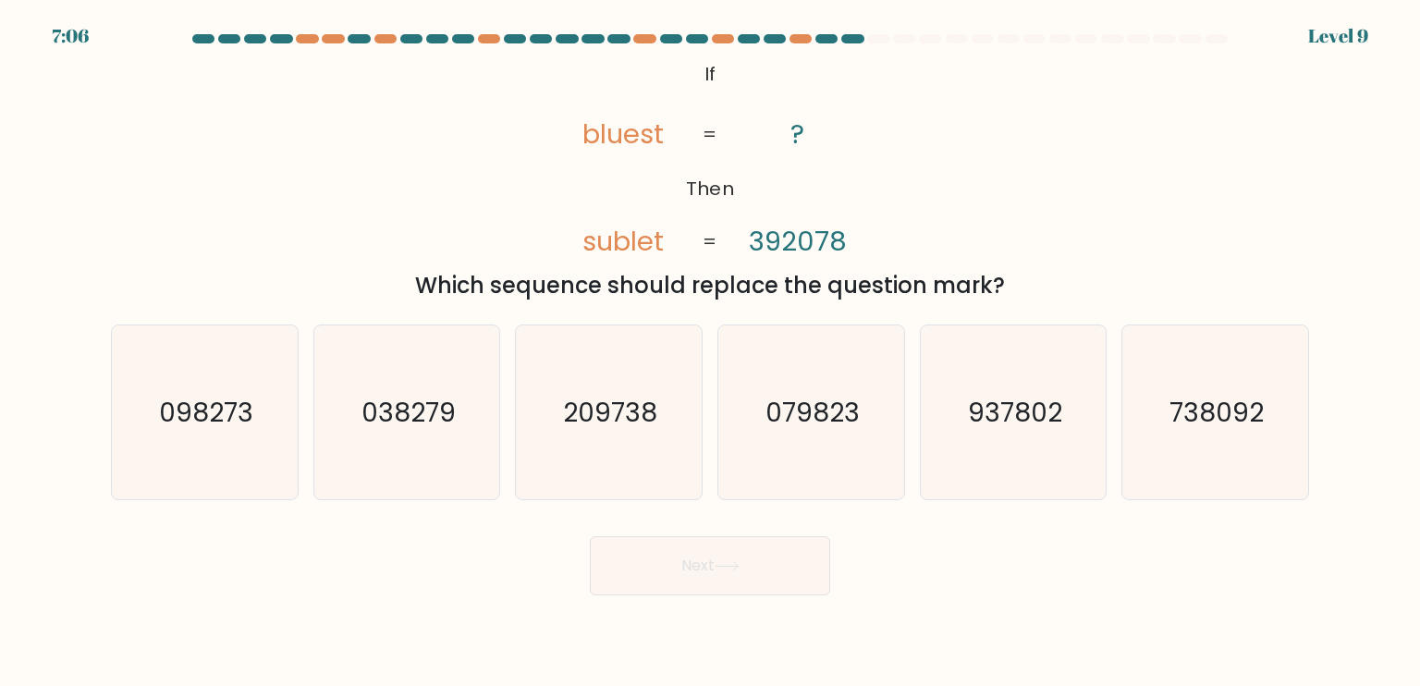
click at [769, 554] on button "Next" at bounding box center [710, 565] width 240 height 59
click at [1032, 428] on text "937802" at bounding box center [1015, 411] width 94 height 37
click at [711, 352] on input "e. 937802" at bounding box center [710, 347] width 1 height 9
radio input "true"
click at [839, 433] on icon "079823" at bounding box center [811, 412] width 174 height 174
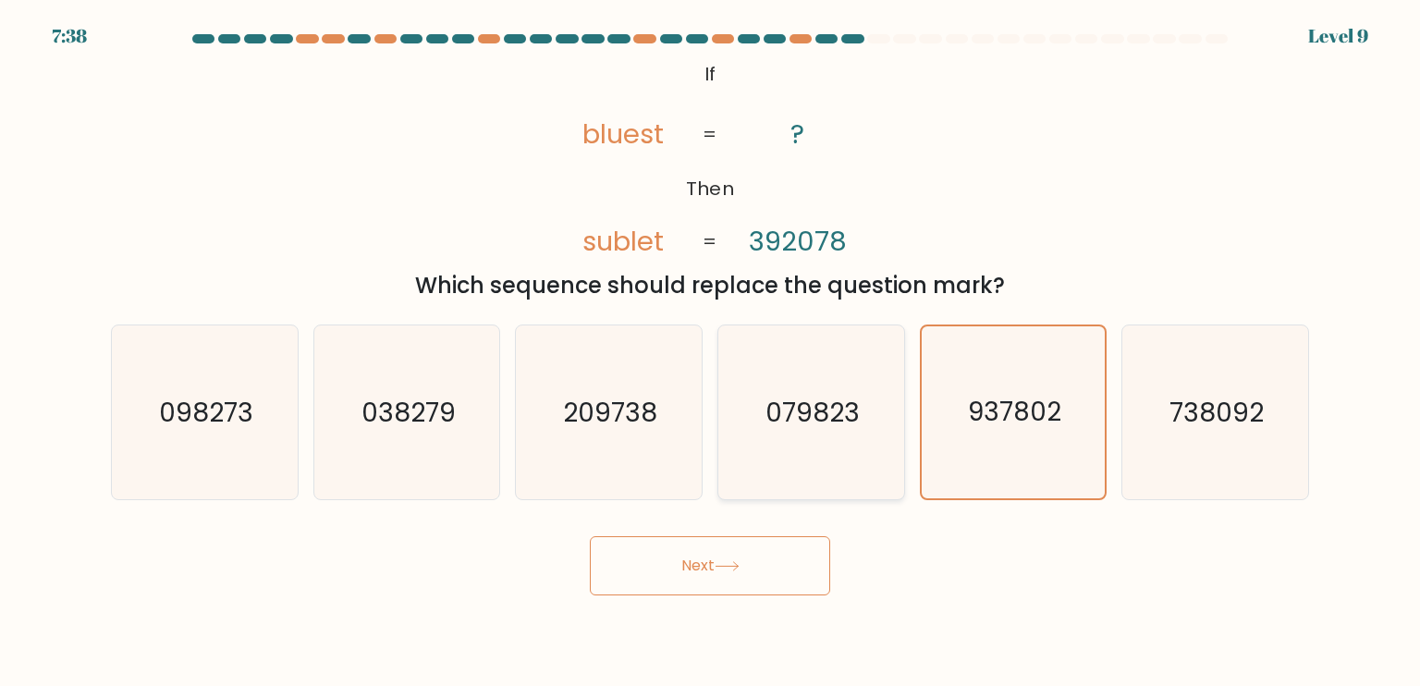
click at [711, 352] on input "d. 079823" at bounding box center [710, 347] width 1 height 9
radio input "true"
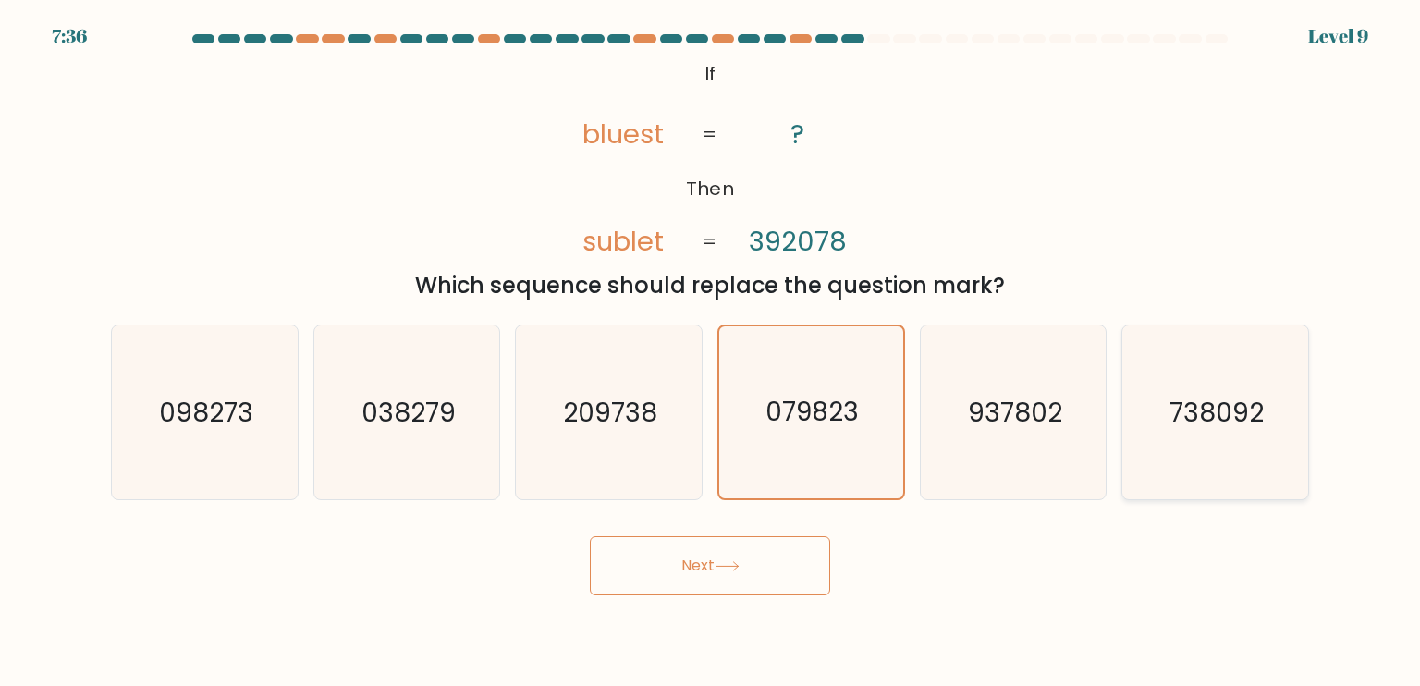
click at [1196, 418] on text "738092" at bounding box center [1216, 411] width 94 height 37
click at [711, 352] on input "f. 738092" at bounding box center [710, 347] width 1 height 9
radio input "true"
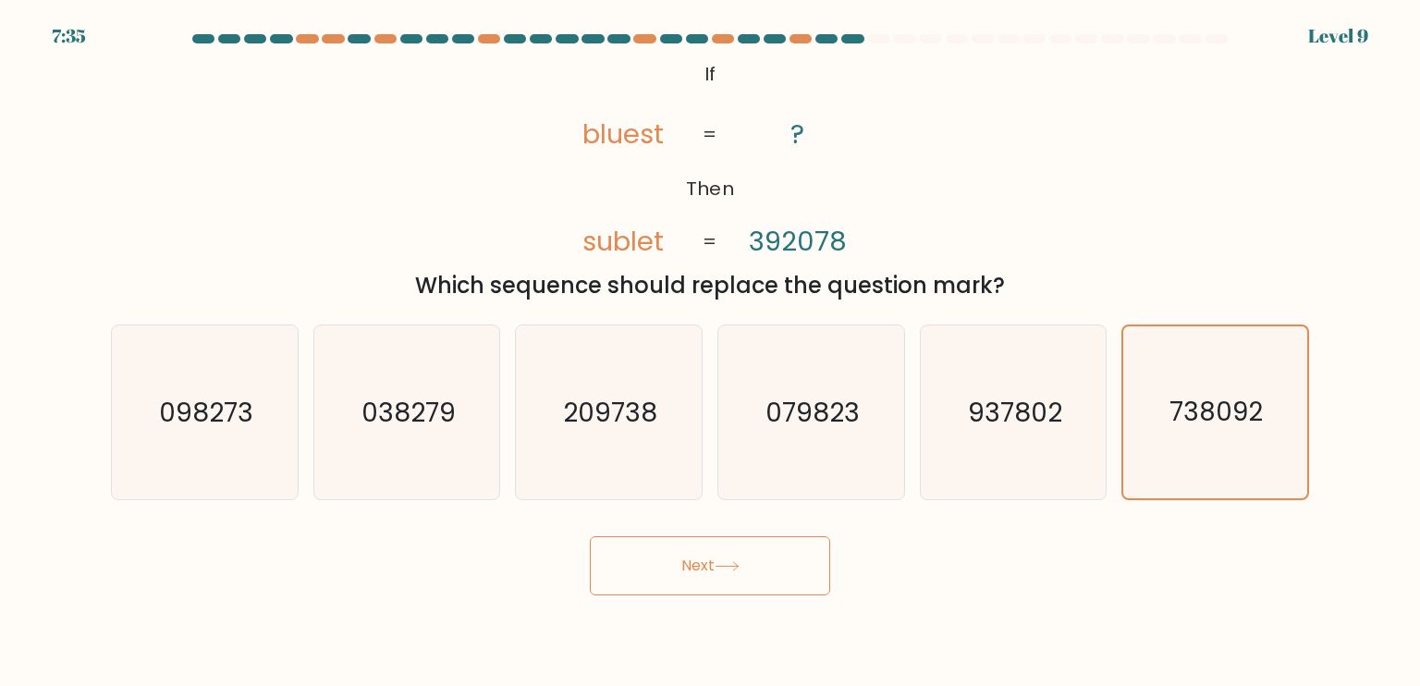
click at [757, 580] on button "Next" at bounding box center [710, 565] width 240 height 59
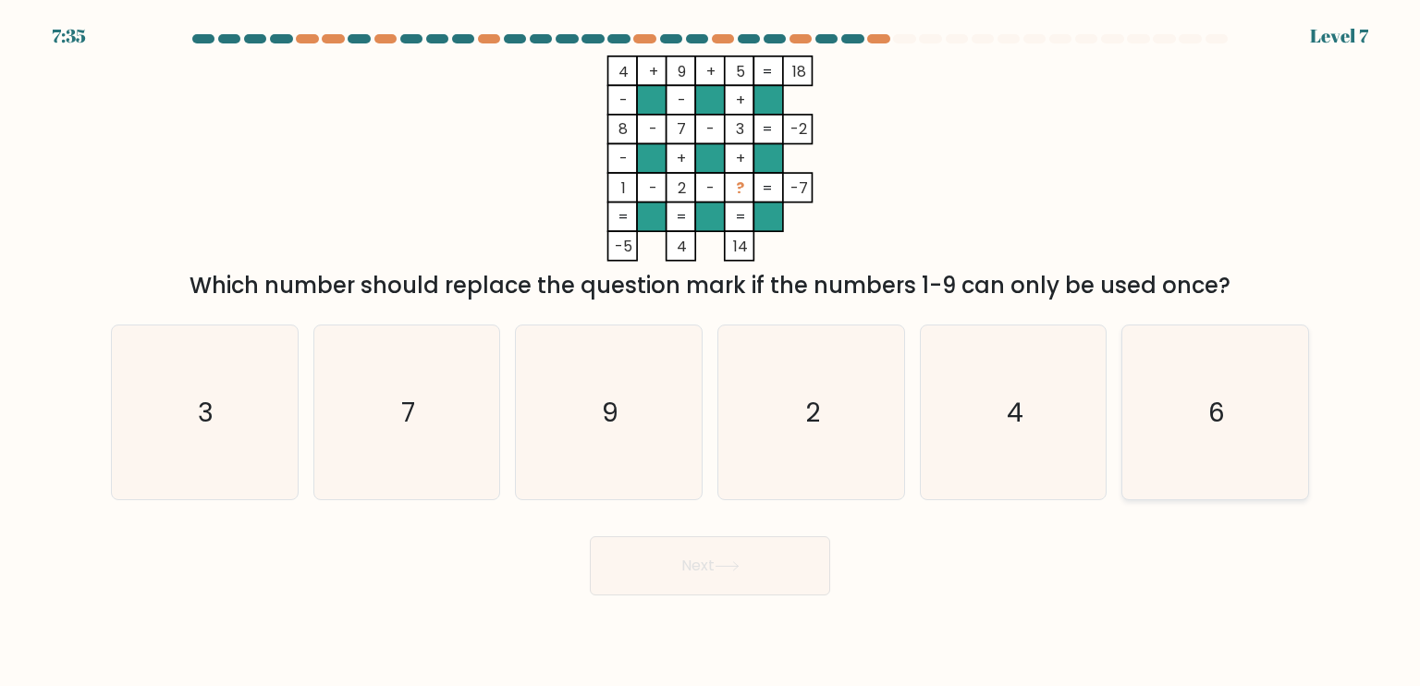
click at [1222, 387] on icon "6" at bounding box center [1215, 412] width 174 height 174
click at [711, 352] on input "f. 6" at bounding box center [710, 347] width 1 height 9
radio input "true"
click at [750, 583] on button "Next" at bounding box center [710, 565] width 240 height 59
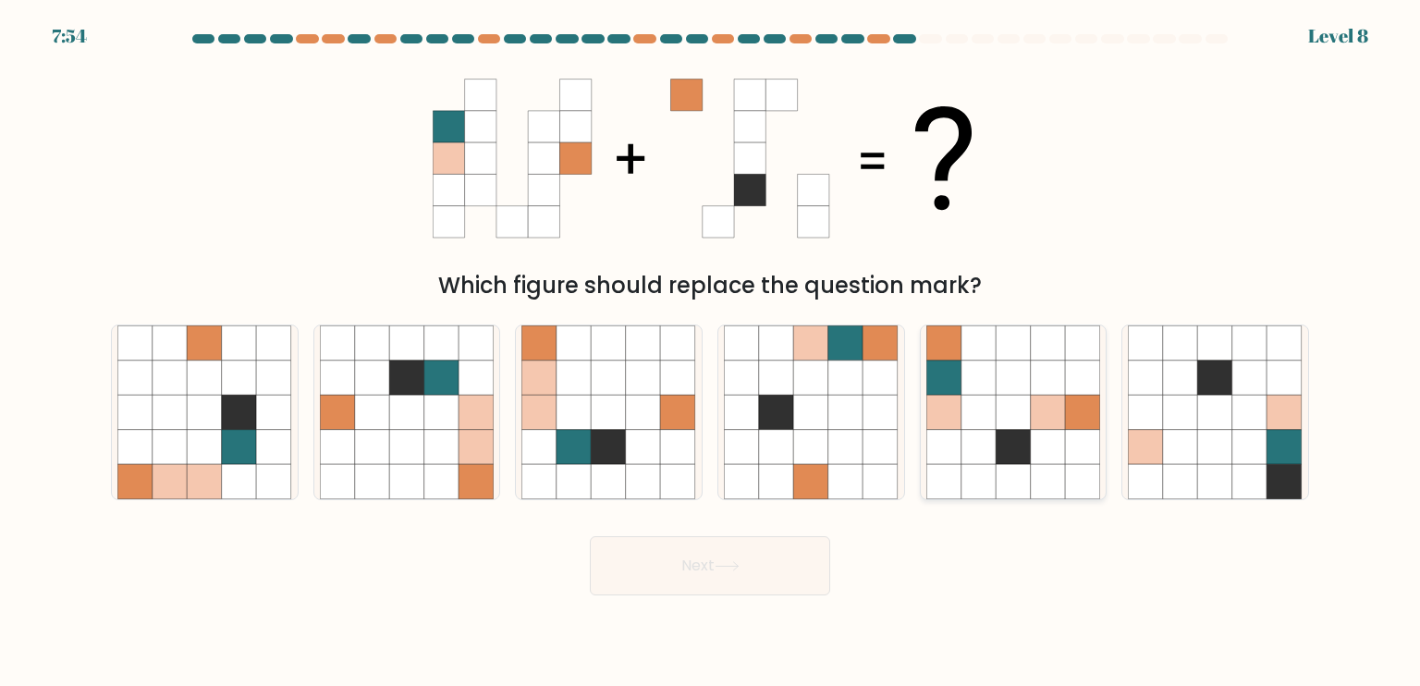
click at [1032, 433] on icon at bounding box center [1048, 447] width 35 height 35
click at [711, 352] on input "e." at bounding box center [710, 347] width 1 height 9
radio input "true"
click at [692, 555] on button "Next" at bounding box center [710, 565] width 240 height 59
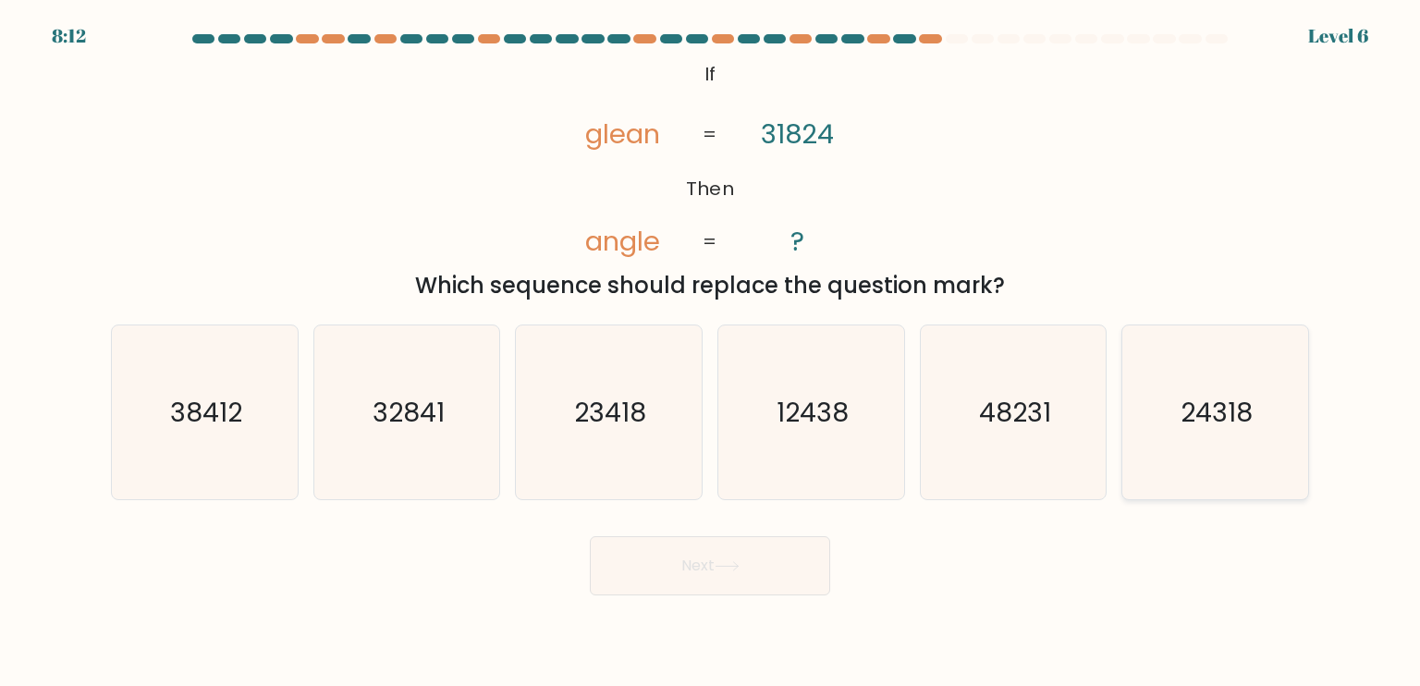
click at [1170, 432] on icon "24318" at bounding box center [1215, 412] width 174 height 174
click at [711, 352] on input "f. 24318" at bounding box center [710, 347] width 1 height 9
radio input "true"
click at [779, 556] on button "Next" at bounding box center [710, 565] width 240 height 59
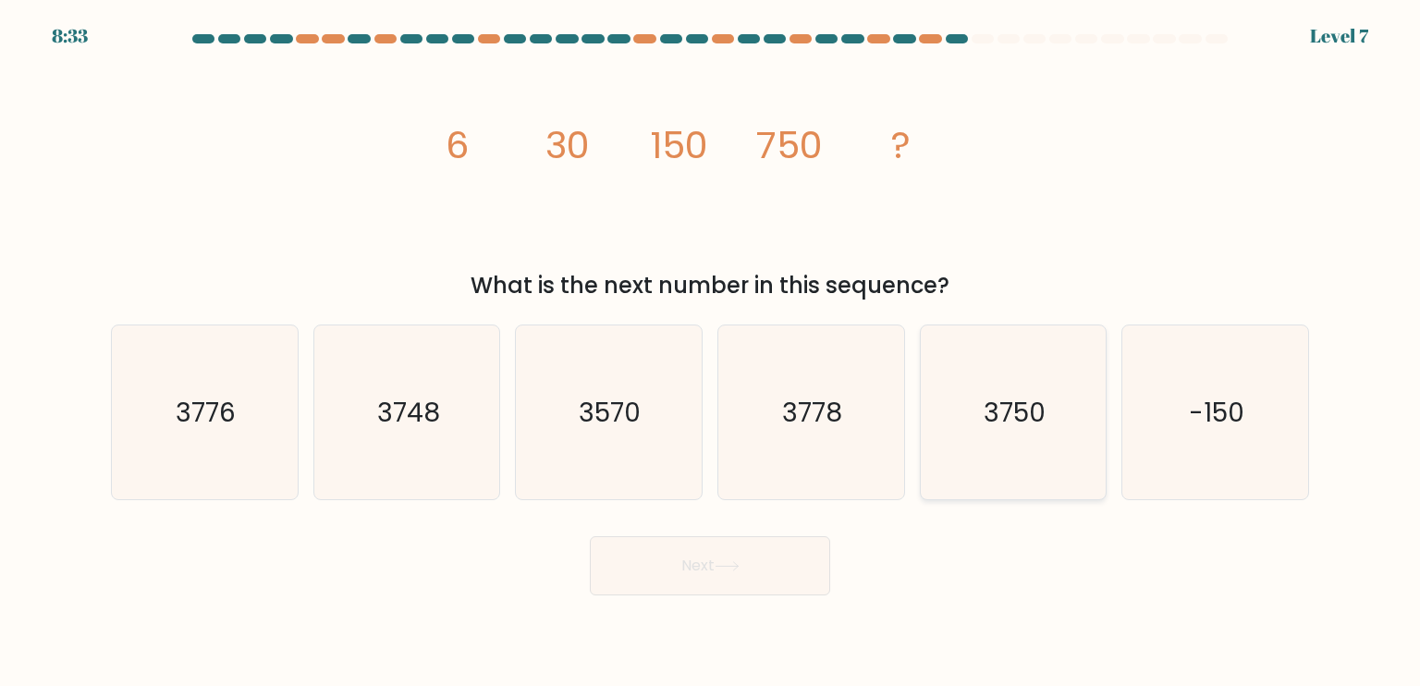
click at [983, 397] on text "3750" at bounding box center [1014, 411] width 62 height 37
click at [711, 352] on input "e. 3750" at bounding box center [710, 347] width 1 height 9
radio input "true"
click at [766, 558] on button "Next" at bounding box center [710, 565] width 240 height 59
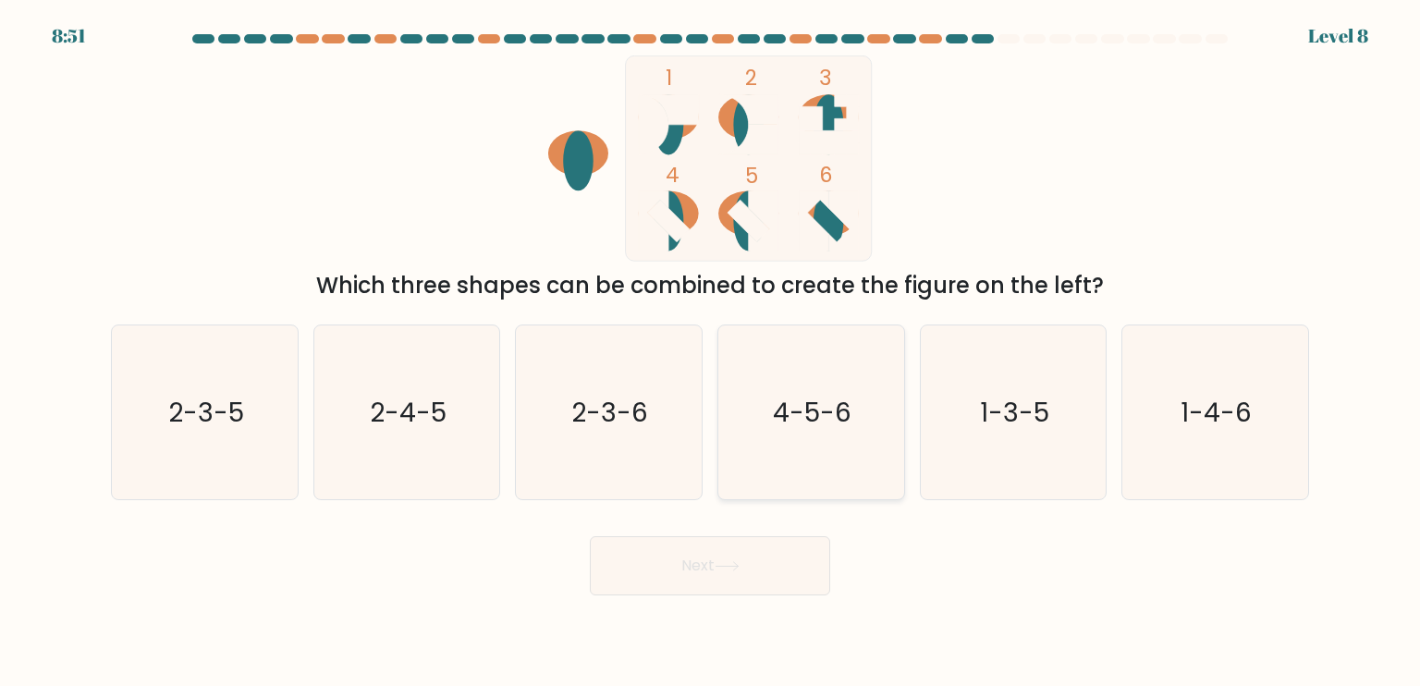
click at [832, 347] on icon "4-5-6" at bounding box center [811, 412] width 174 height 174
click at [711, 347] on input "d. 4-5-6" at bounding box center [710, 347] width 1 height 9
radio input "true"
click at [721, 587] on button "Next" at bounding box center [710, 565] width 240 height 59
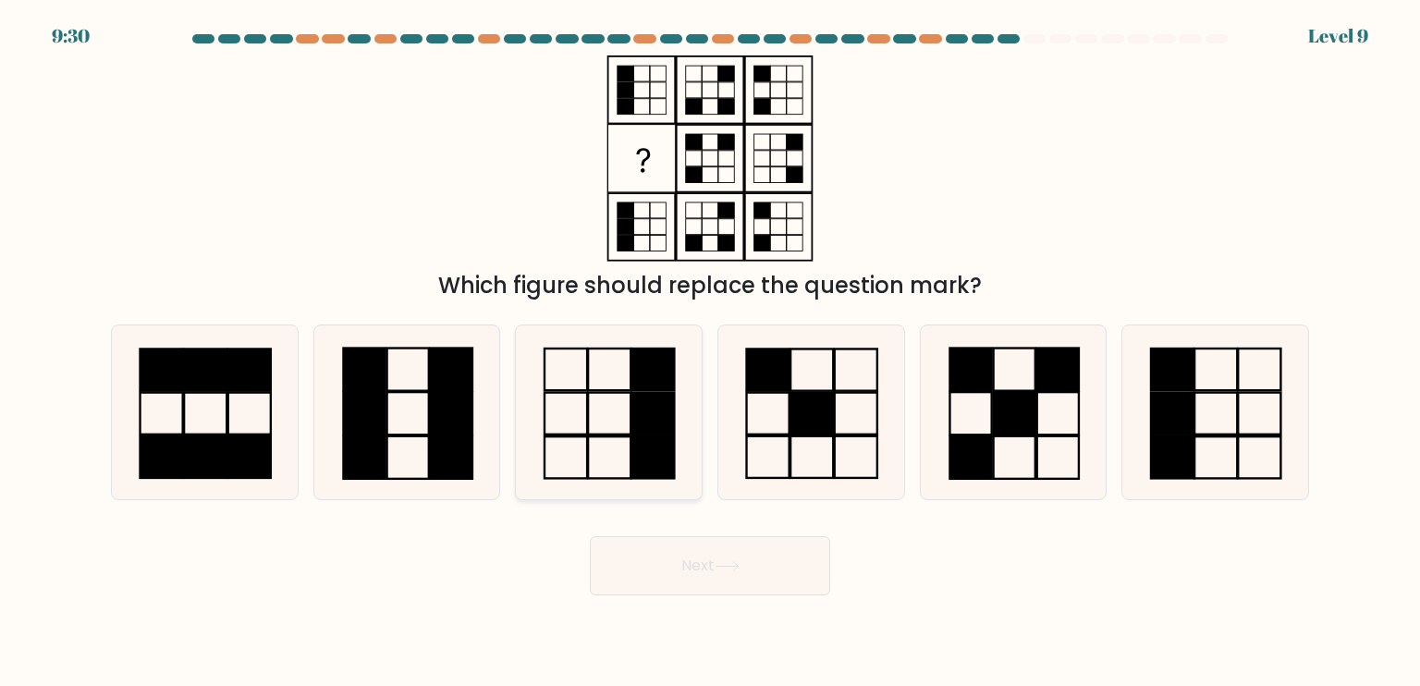
click at [625, 413] on icon at bounding box center [608, 412] width 174 height 174
click at [710, 352] on input "c." at bounding box center [710, 347] width 1 height 9
radio input "true"
click at [1212, 388] on icon at bounding box center [1215, 412] width 174 height 174
click at [711, 352] on input "f." at bounding box center [710, 347] width 1 height 9
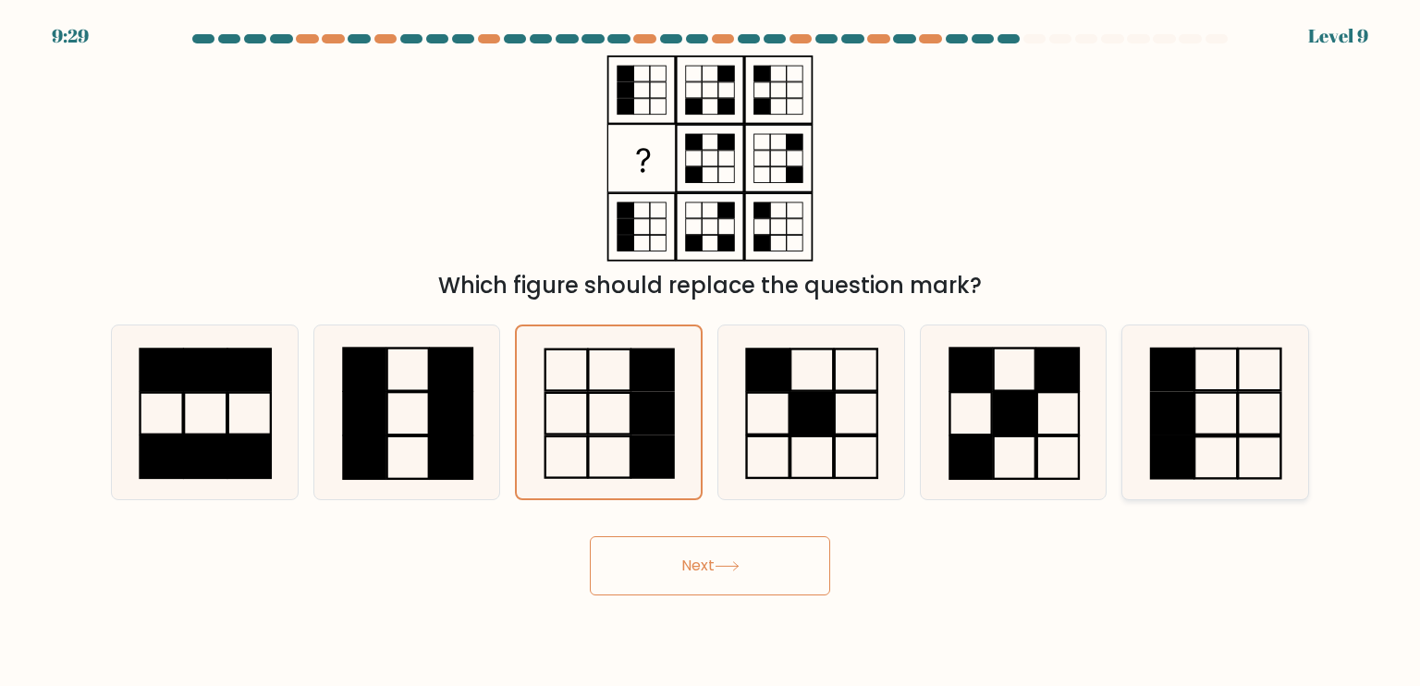
radio input "true"
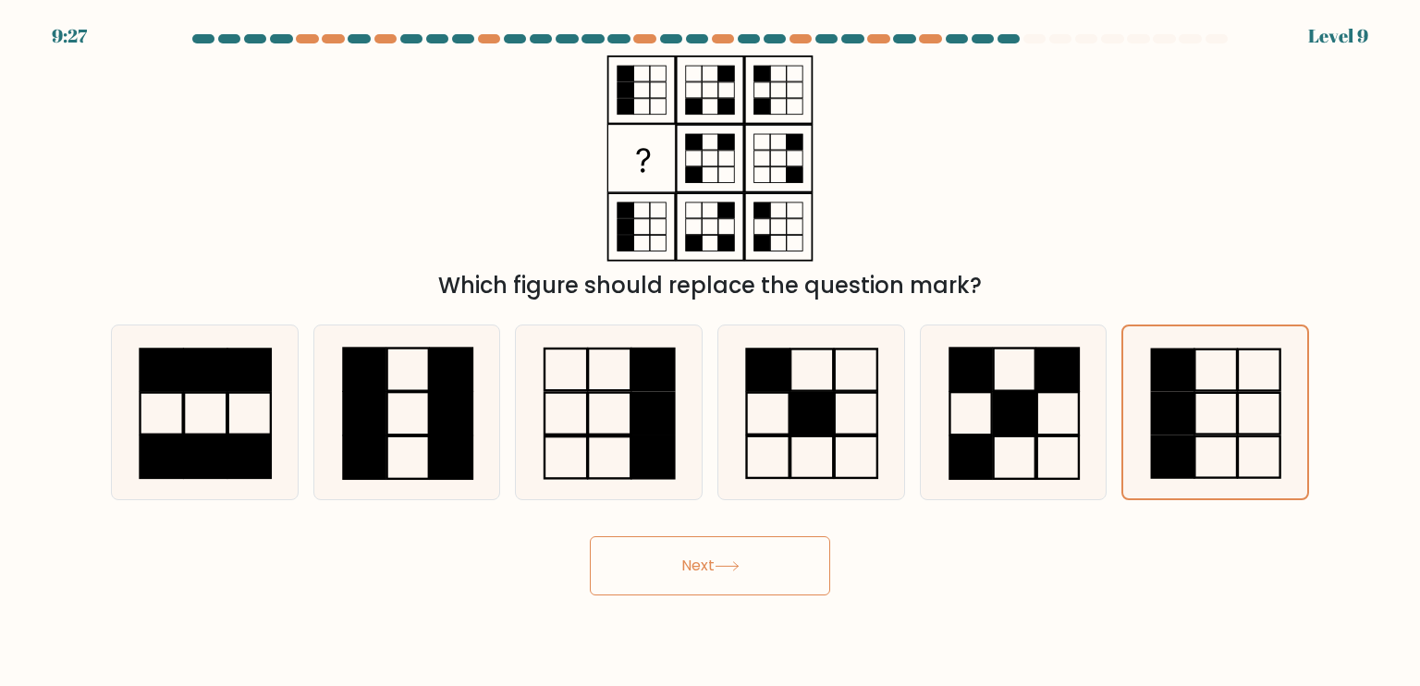
click at [765, 544] on button "Next" at bounding box center [710, 565] width 240 height 59
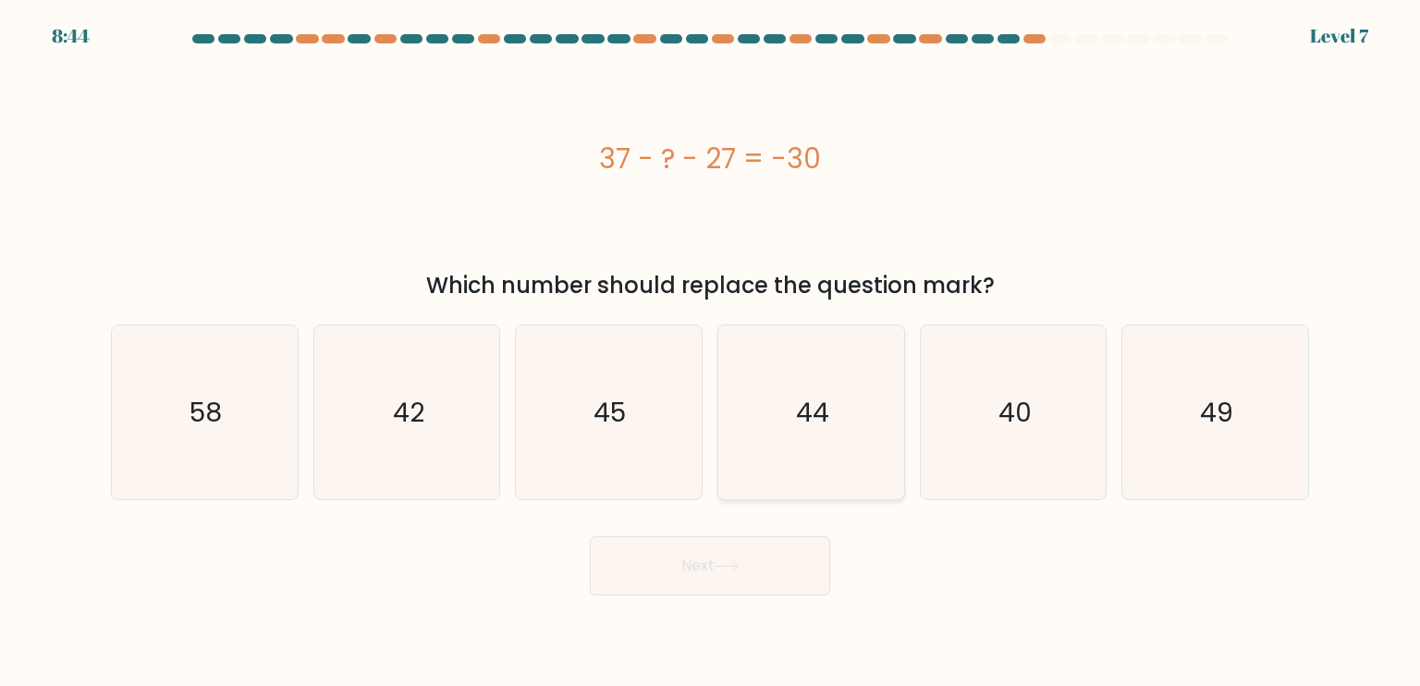
click at [772, 437] on icon "44" at bounding box center [811, 412] width 174 height 174
click at [711, 352] on input "d. 44" at bounding box center [710, 347] width 1 height 9
radio input "true"
click at [747, 571] on button "Next" at bounding box center [710, 565] width 240 height 59
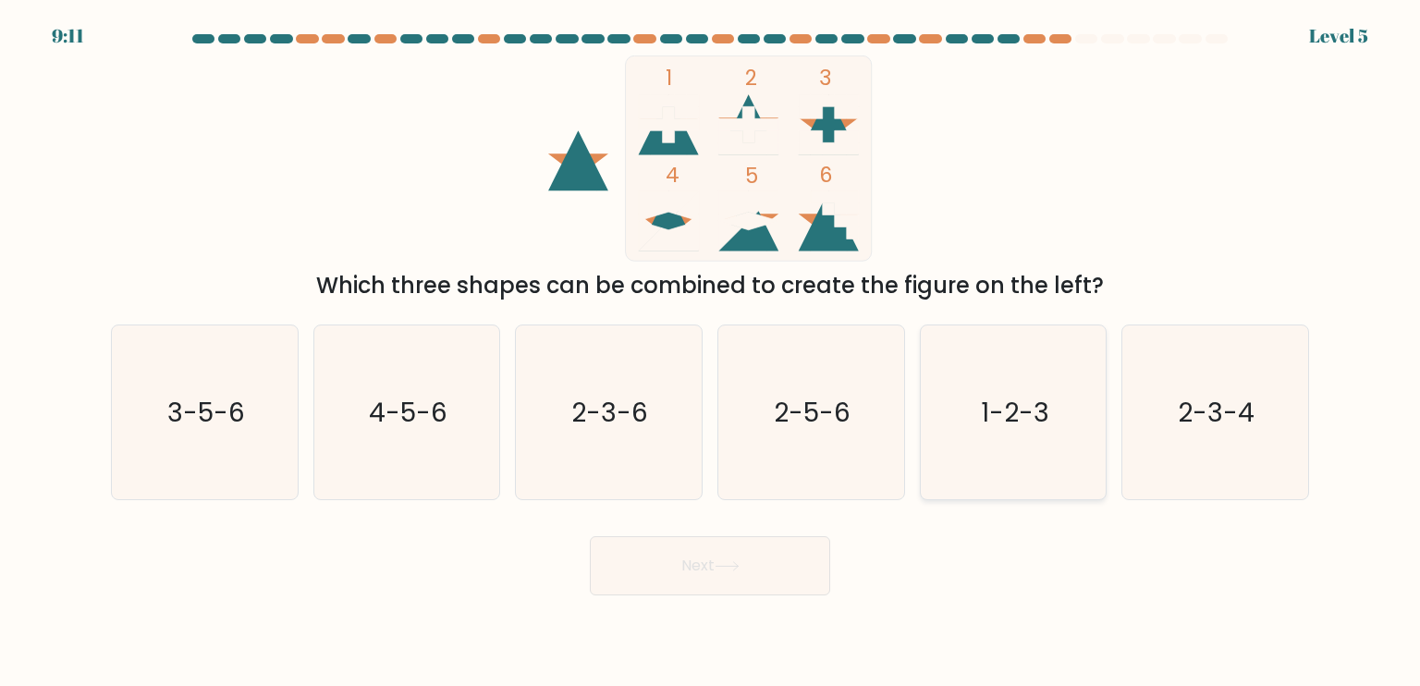
click at [1083, 409] on icon "1-2-3" at bounding box center [1013, 412] width 174 height 174
click at [711, 352] on input "e. 1-2-3" at bounding box center [710, 347] width 1 height 9
radio input "true"
click at [755, 580] on button "Next" at bounding box center [710, 565] width 240 height 59
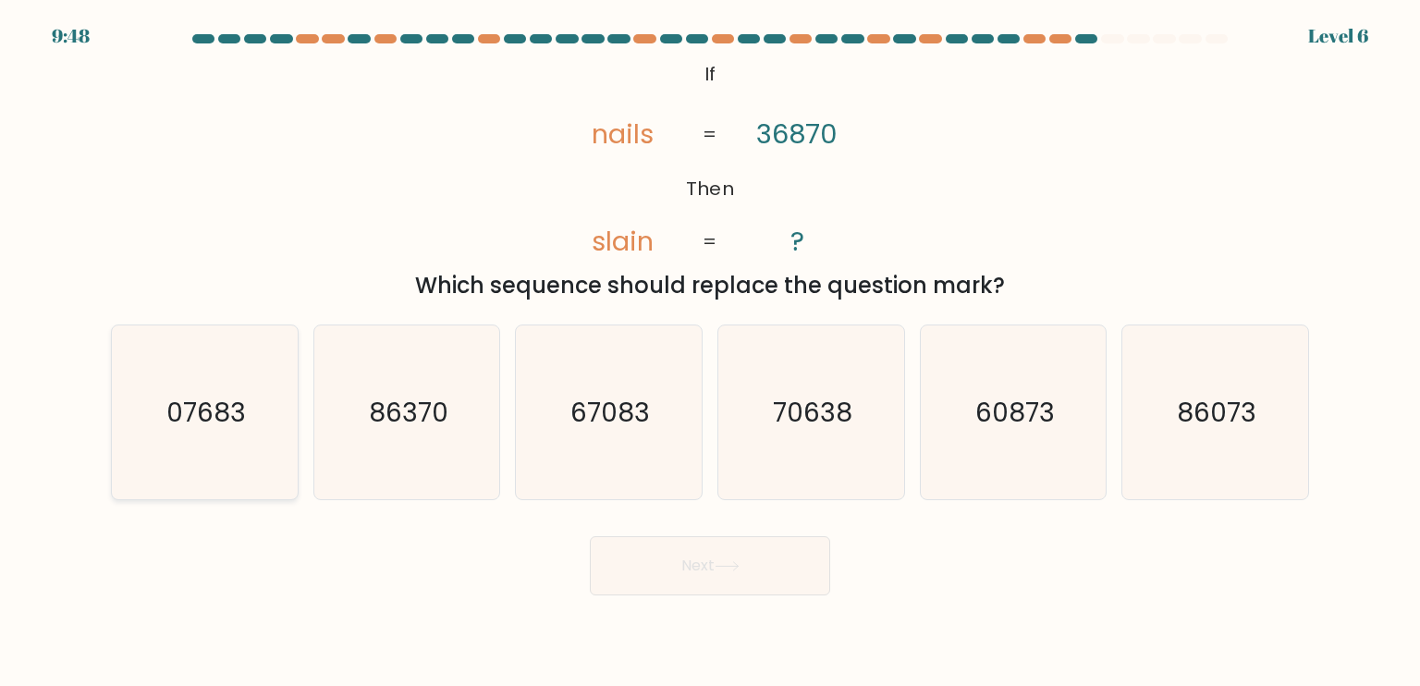
click at [227, 391] on icon "07683" at bounding box center [204, 412] width 174 height 174
click at [710, 352] on input "a. 07683" at bounding box center [710, 347] width 1 height 9
radio input "true"
click at [707, 558] on button "Next" at bounding box center [710, 565] width 240 height 59
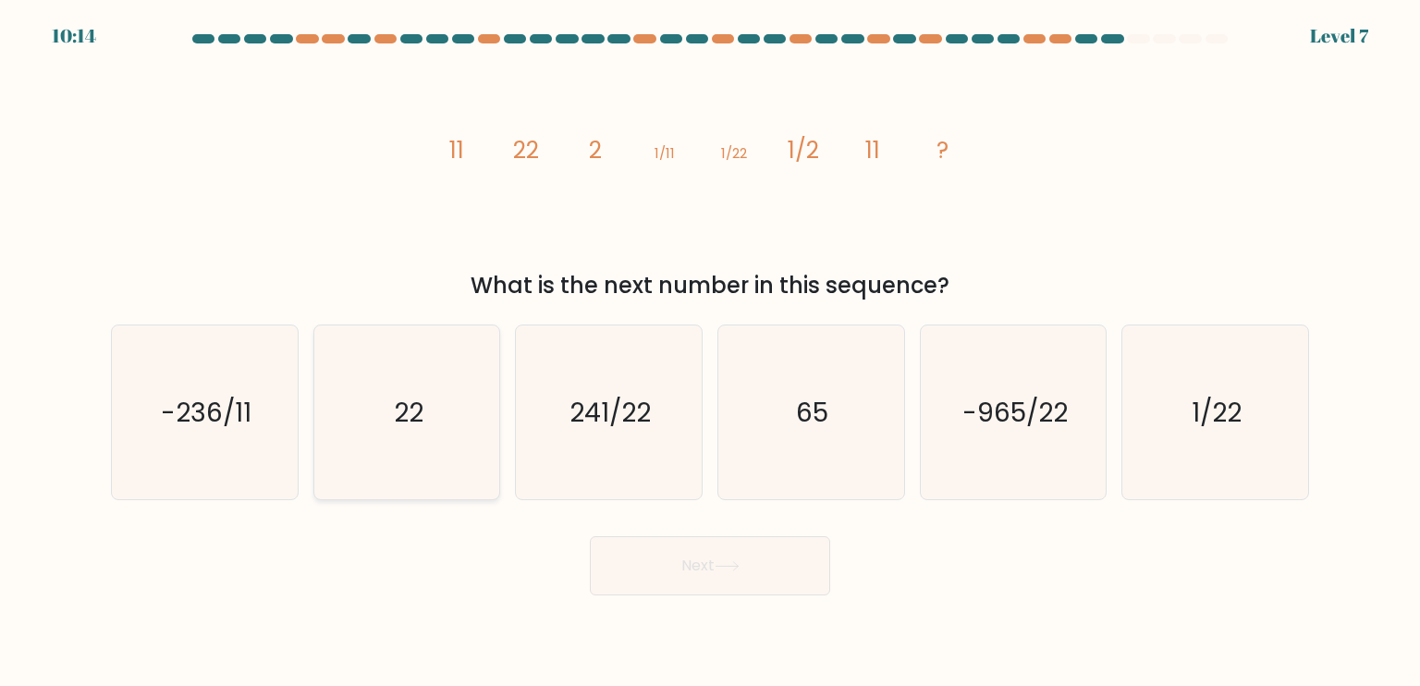
click at [408, 434] on icon "22" at bounding box center [407, 412] width 174 height 174
click at [710, 352] on input "b. 22" at bounding box center [710, 347] width 1 height 9
radio input "true"
click at [648, 572] on button "Next" at bounding box center [710, 565] width 240 height 59
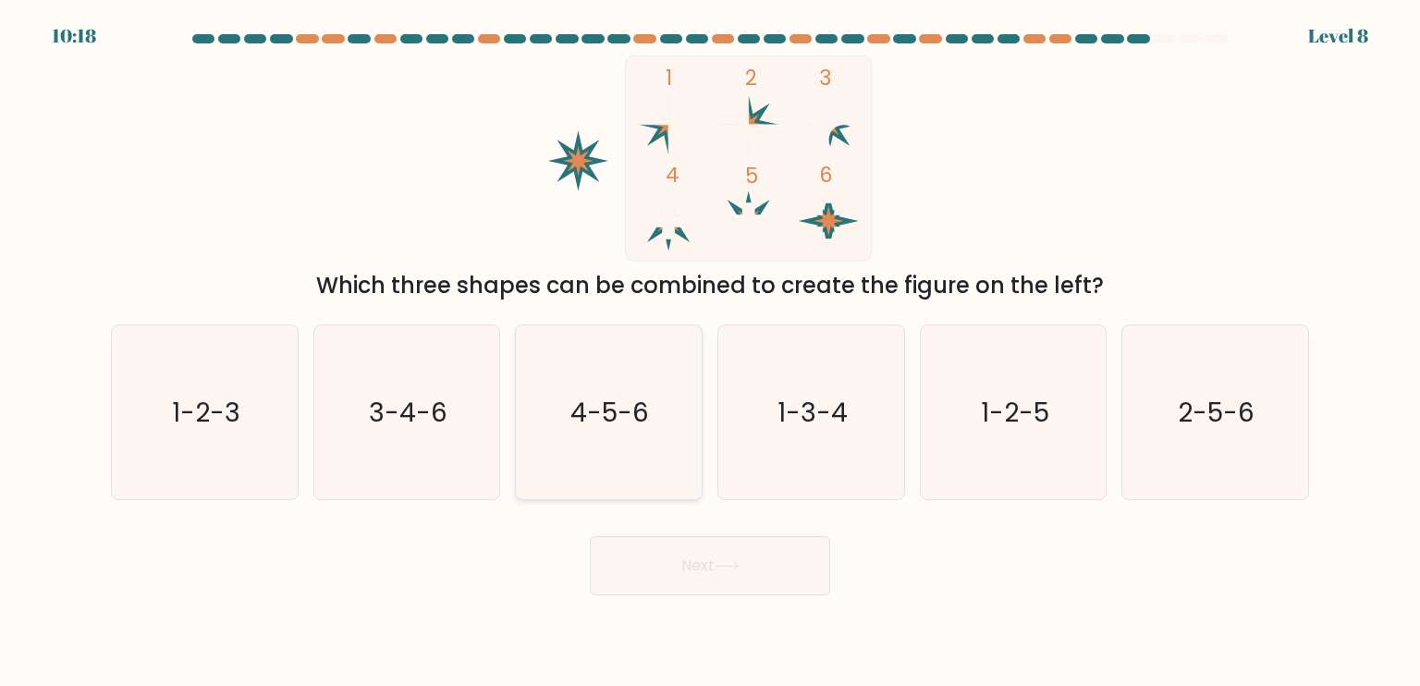
click at [641, 437] on icon "4-5-6" at bounding box center [608, 412] width 174 height 174
click at [710, 352] on input "c. 4-5-6" at bounding box center [710, 347] width 1 height 9
radio input "true"
click at [691, 575] on button "Next" at bounding box center [710, 565] width 240 height 59
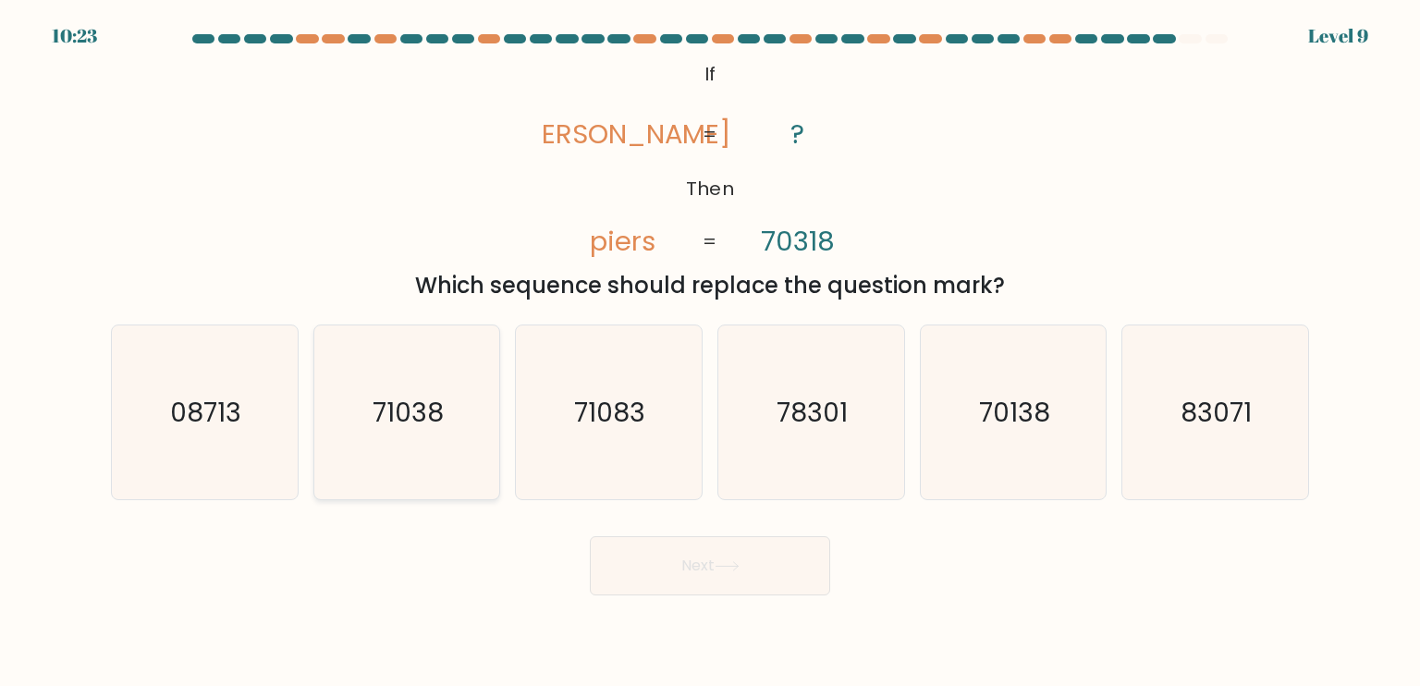
click at [453, 400] on icon "71038" at bounding box center [407, 412] width 174 height 174
click at [710, 352] on input "b. 71038" at bounding box center [710, 347] width 1 height 9
radio input "true"
click at [636, 544] on button "Next" at bounding box center [710, 565] width 240 height 59
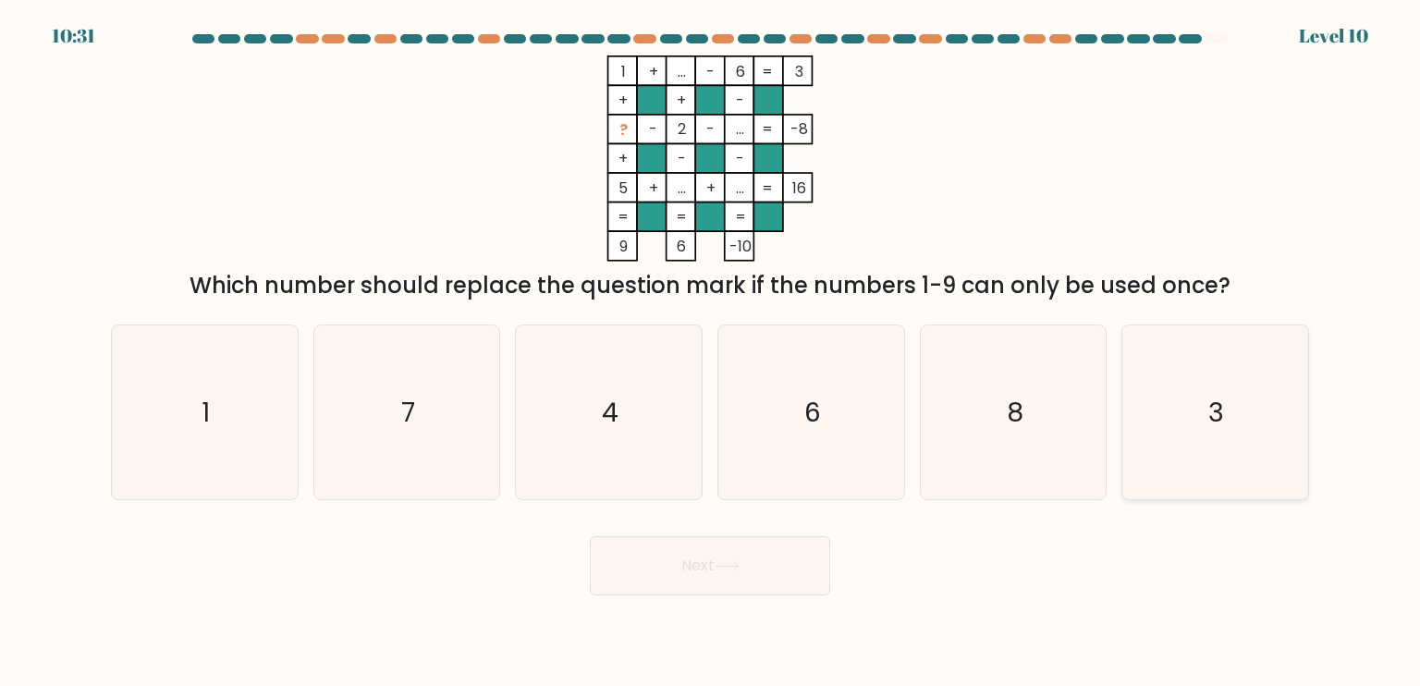
click at [1224, 442] on icon "3" at bounding box center [1215, 412] width 174 height 174
click at [711, 352] on input "f. 3" at bounding box center [710, 347] width 1 height 9
radio input "true"
click at [794, 557] on button "Next" at bounding box center [710, 565] width 240 height 59
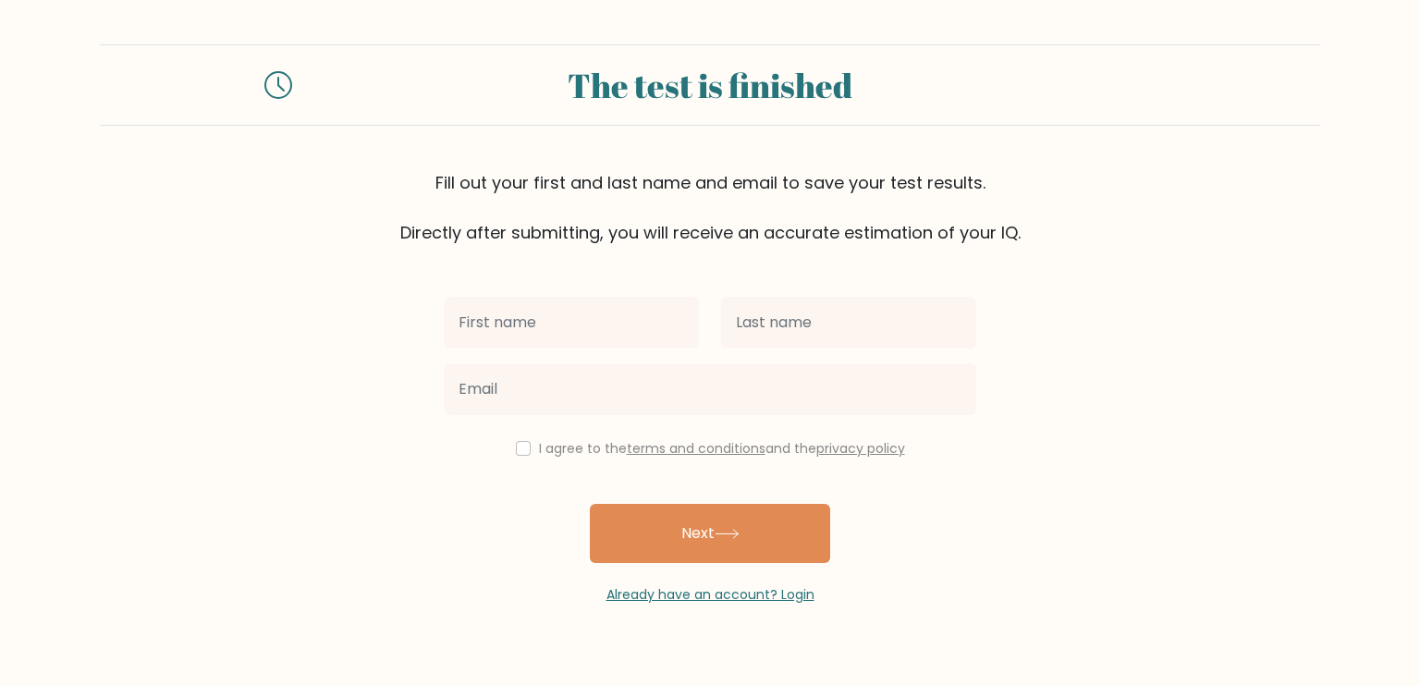
click at [629, 308] on input "text" at bounding box center [571, 323] width 255 height 52
type input "Hala"
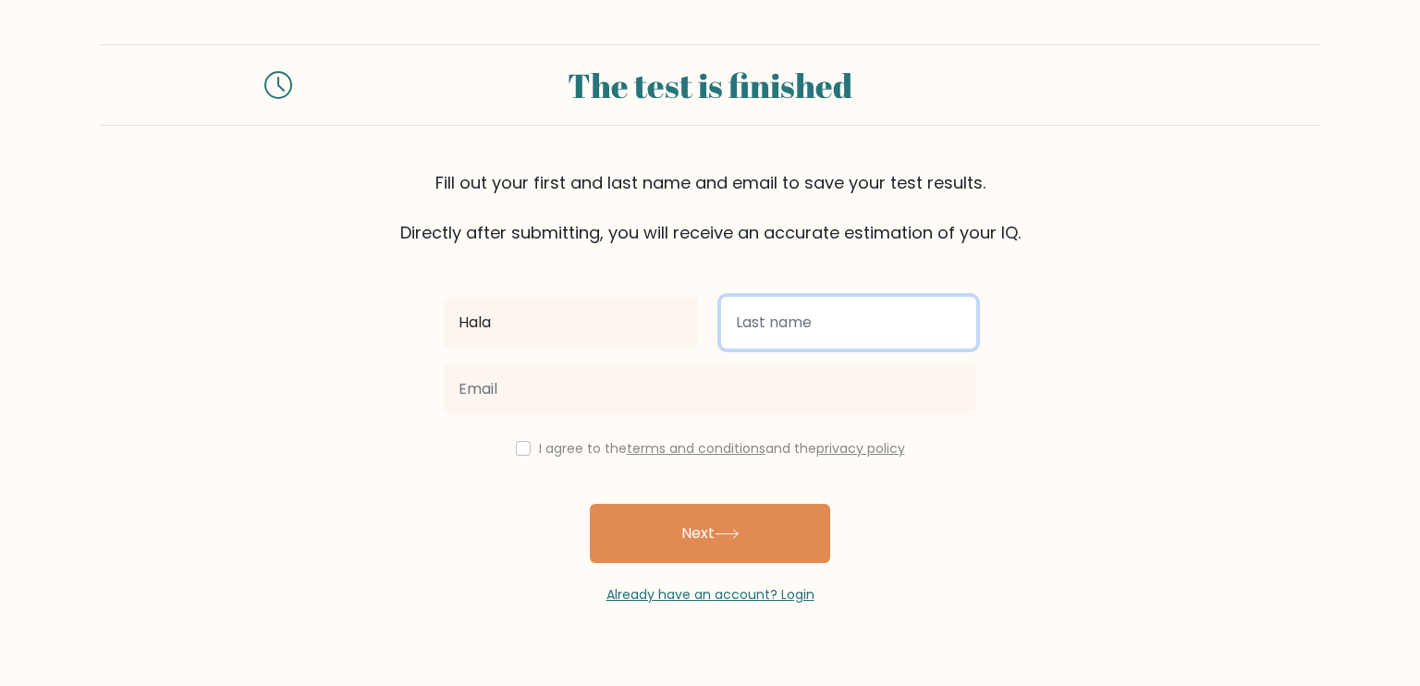
click at [819, 332] on input "text" at bounding box center [848, 323] width 255 height 52
type input "Elsayed"
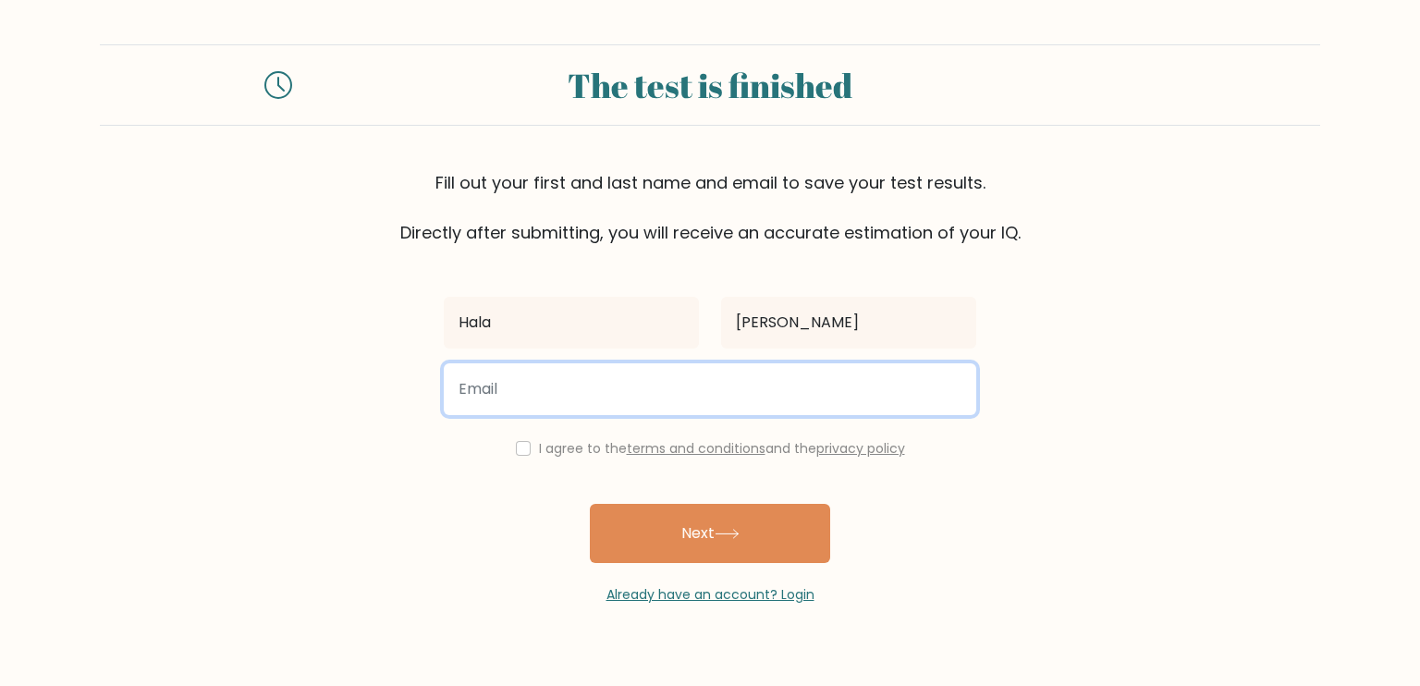
click at [702, 409] on input "email" at bounding box center [710, 389] width 532 height 52
type input "hkaminelsayed@gmail.com"
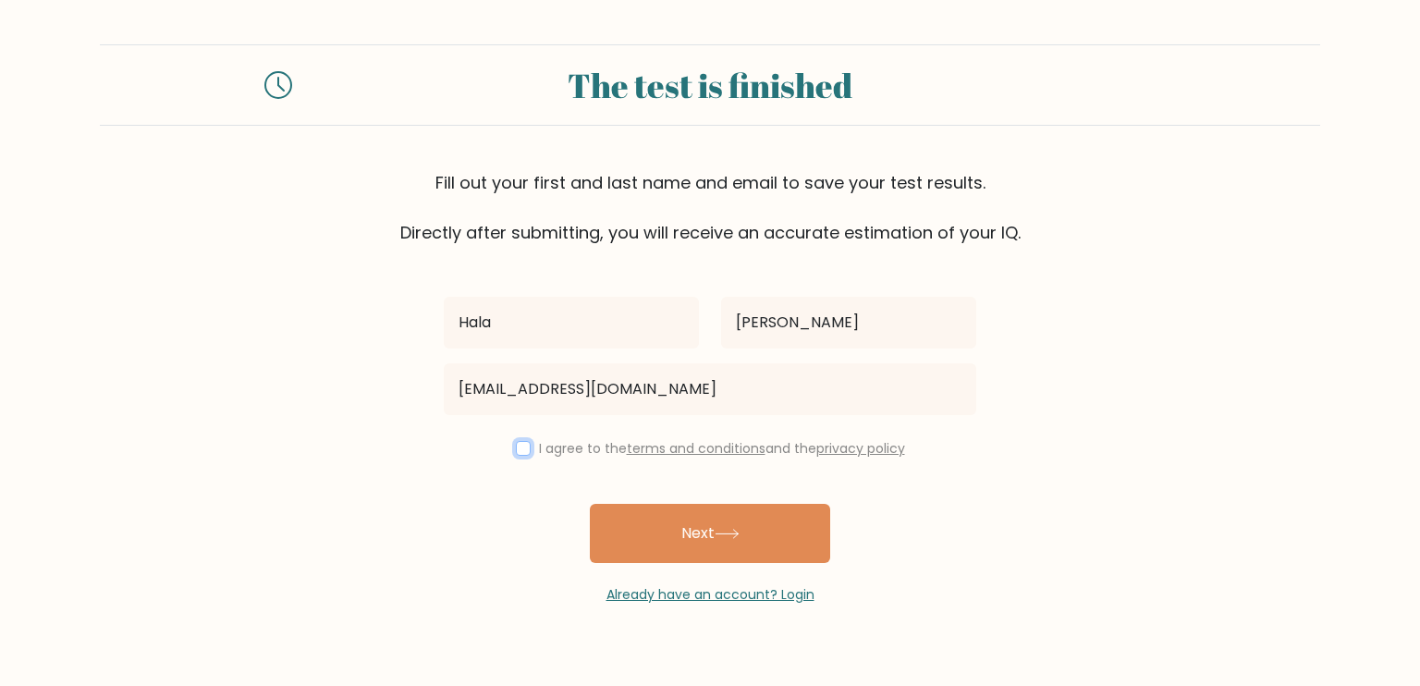
click at [516, 450] on input "checkbox" at bounding box center [523, 448] width 15 height 15
checkbox input "true"
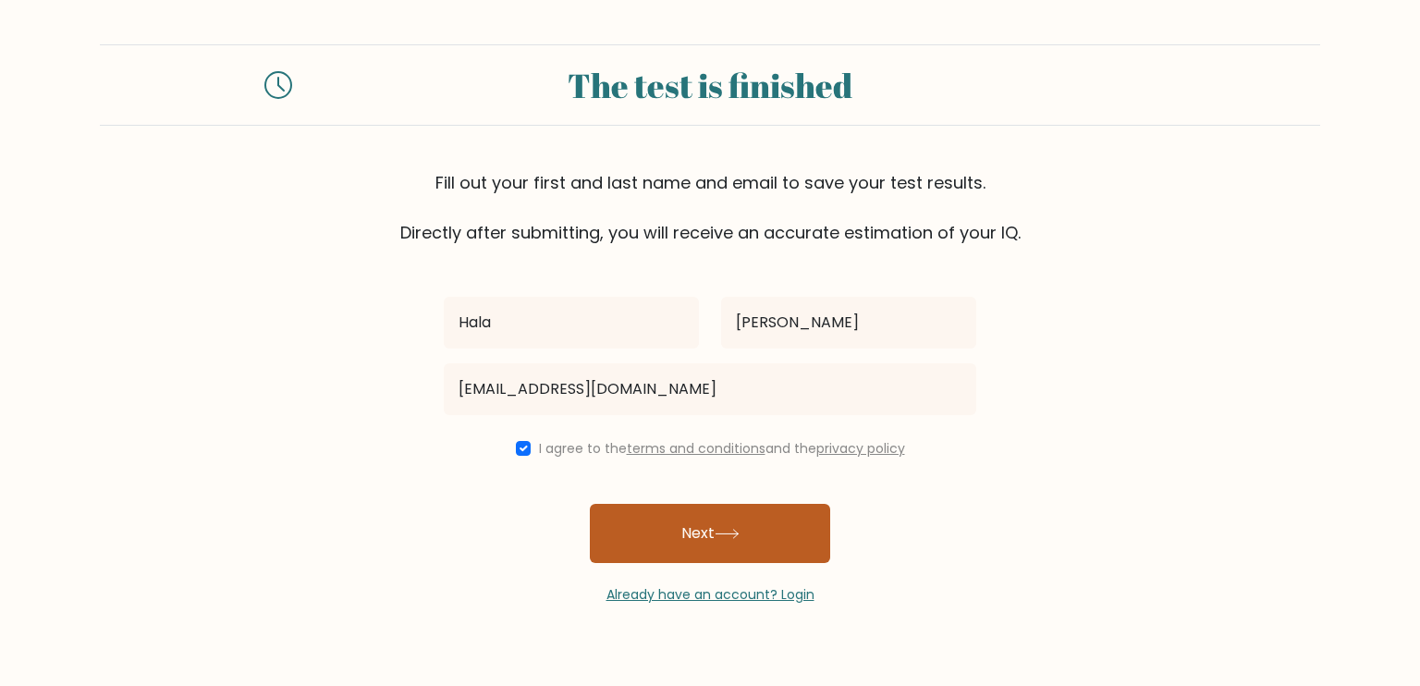
click at [617, 513] on button "Next" at bounding box center [710, 533] width 240 height 59
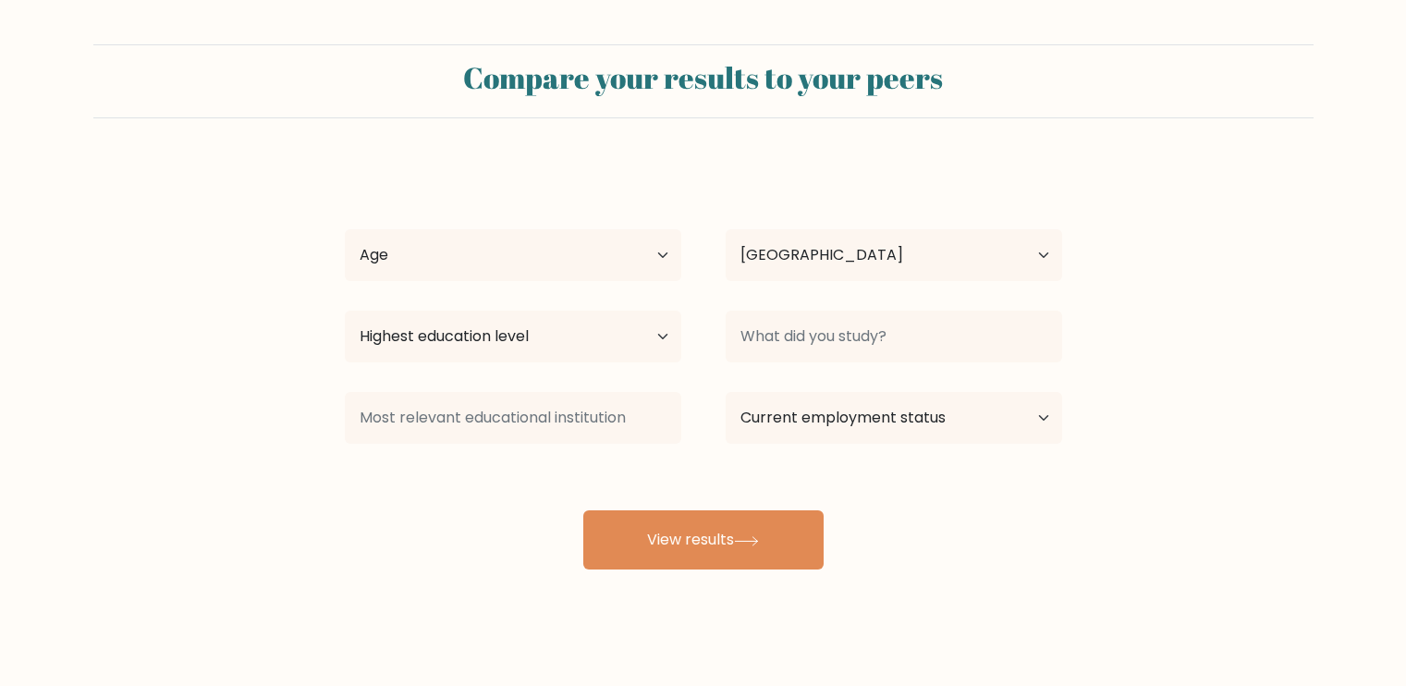
select select "EG"
click at [668, 328] on select "Highest education level No schooling Primary Lower Secondary Upper Secondary Oc…" at bounding box center [513, 337] width 336 height 52
select select "upper_secondary"
click at [345, 311] on select "Highest education level No schooling Primary Lower Secondary Upper Secondary Oc…" at bounding box center [513, 337] width 336 height 52
click at [599, 326] on select "Highest education level No schooling Primary Lower Secondary Upper Secondary Oc…" at bounding box center [513, 337] width 336 height 52
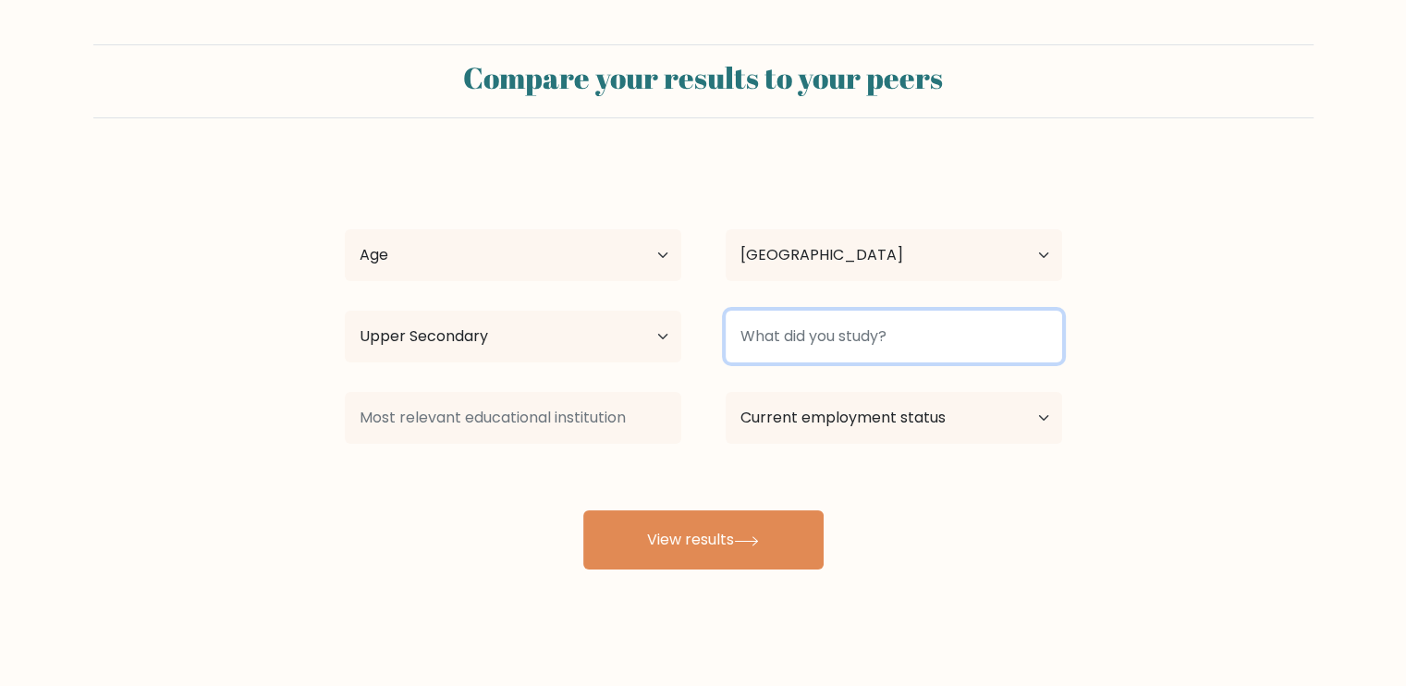
click at [811, 341] on input at bounding box center [894, 337] width 336 height 52
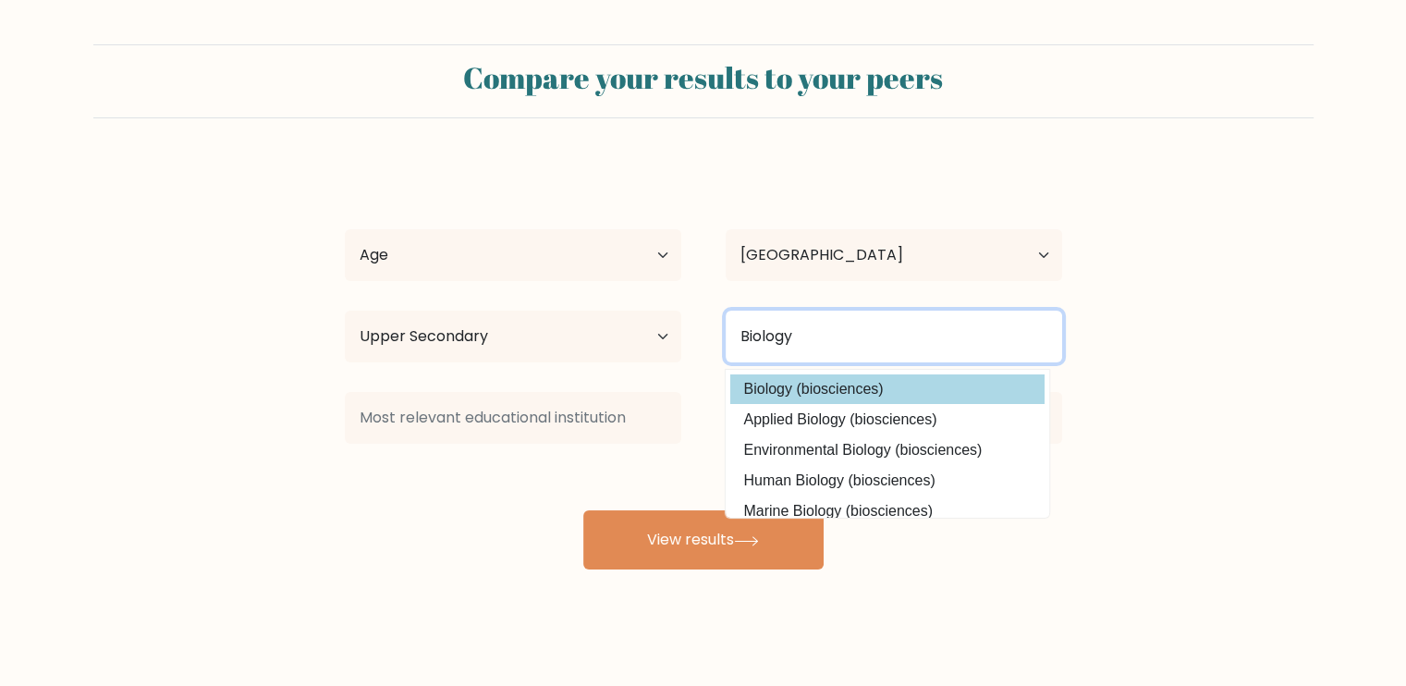
type input "Biology"
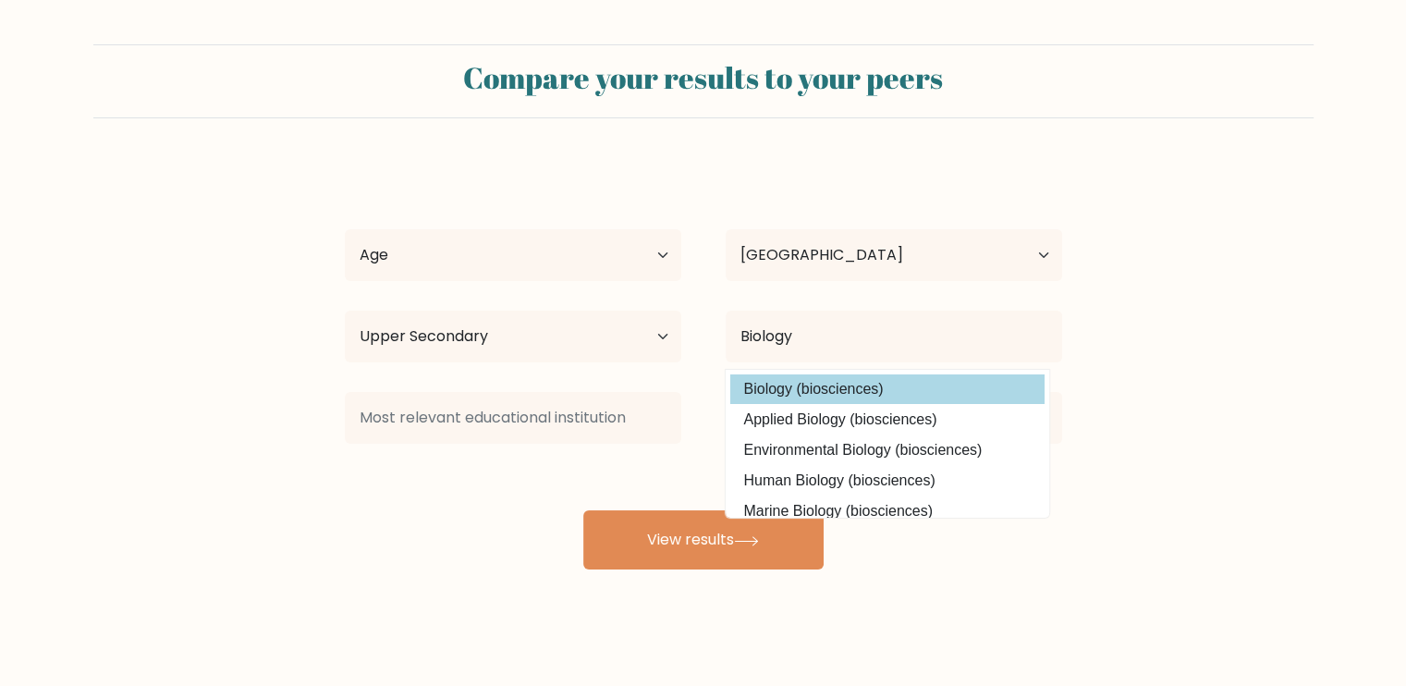
click at [822, 379] on div "Hala Elsayed Age Under 18 years old 18-24 years old 25-34 years old 35-44 years…" at bounding box center [703, 366] width 739 height 407
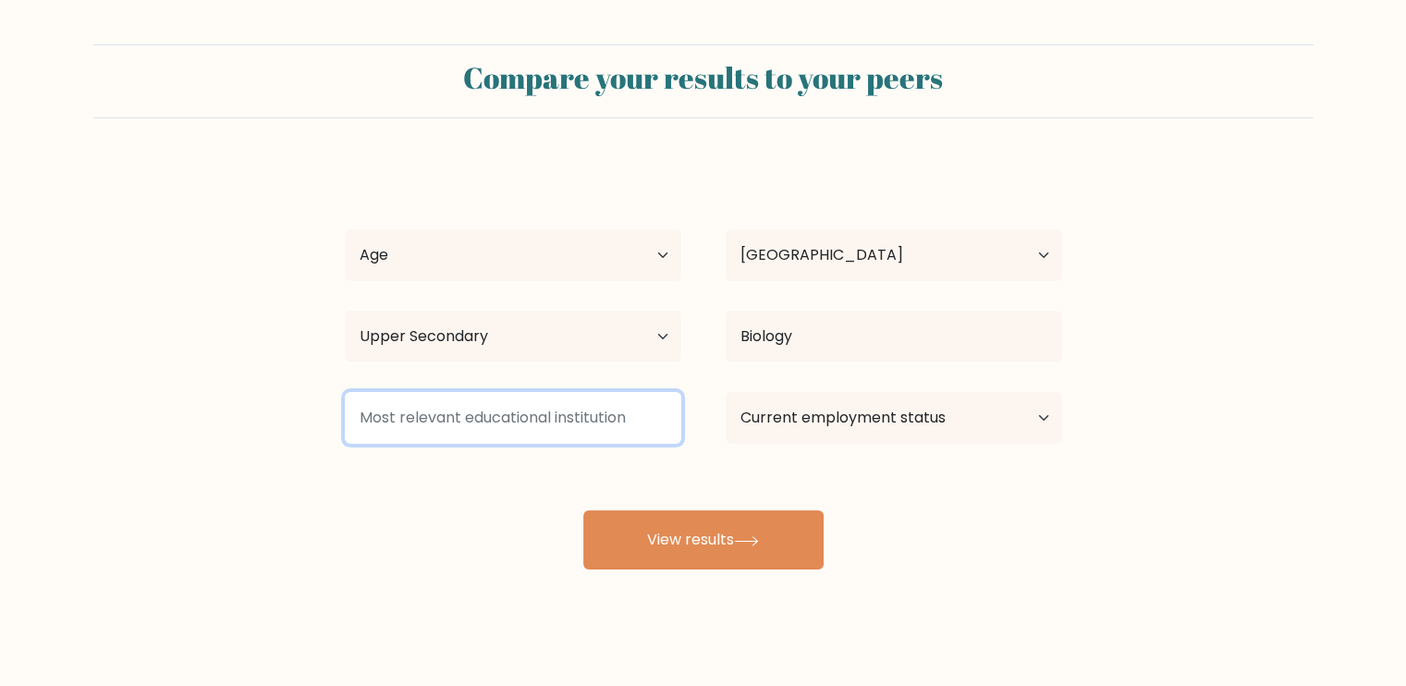
click at [499, 418] on input at bounding box center [513, 418] width 336 height 52
type input "IGCSE"
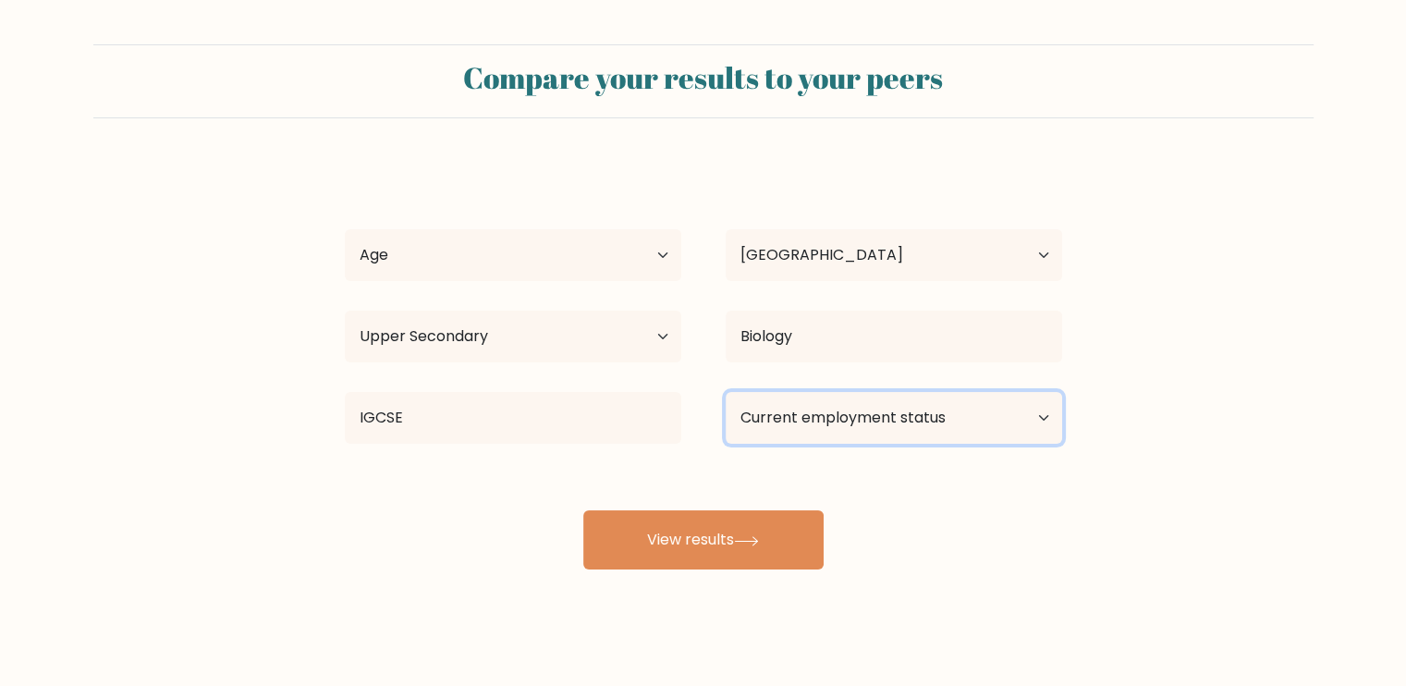
click at [777, 414] on select "Current employment status Employed Student Retired Other / prefer not to answer" at bounding box center [894, 418] width 336 height 52
select select "student"
click at [726, 392] on select "Current employment status Employed Student Retired Other / prefer not to answer" at bounding box center [894, 418] width 336 height 52
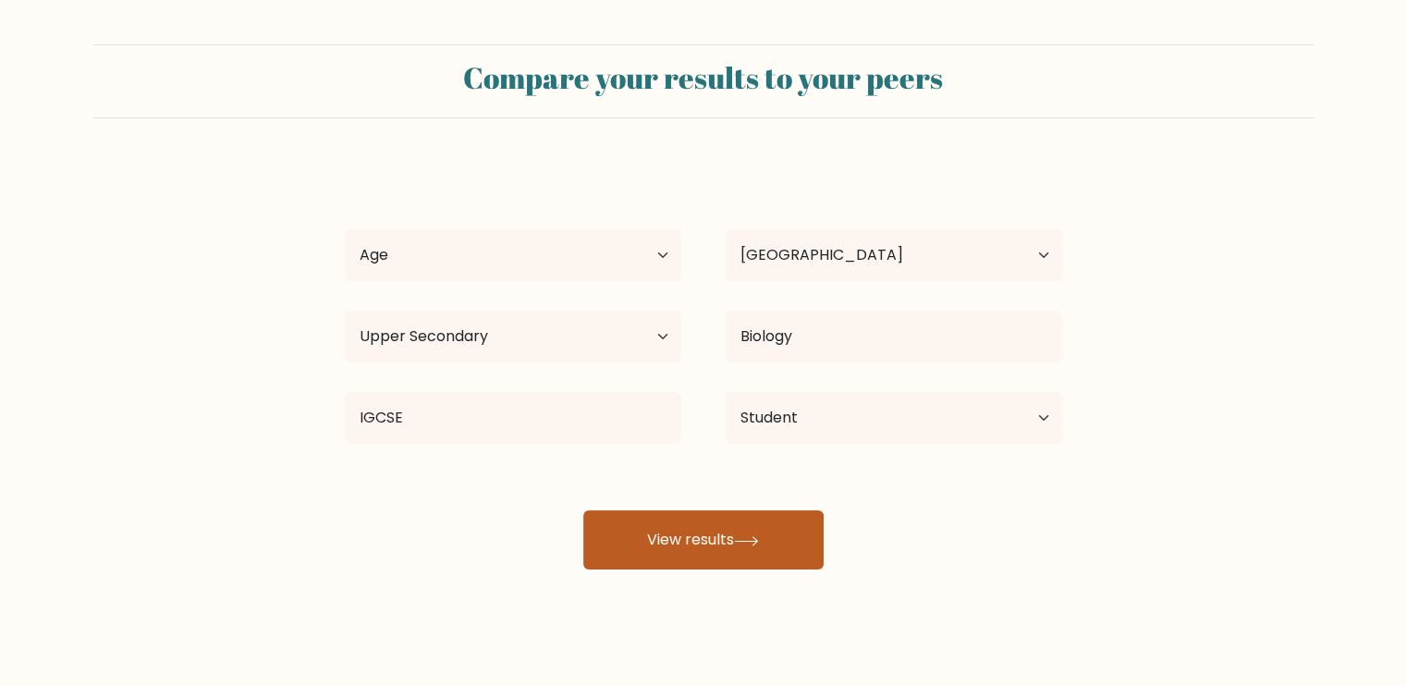
click at [723, 535] on button "View results" at bounding box center [703, 539] width 240 height 59
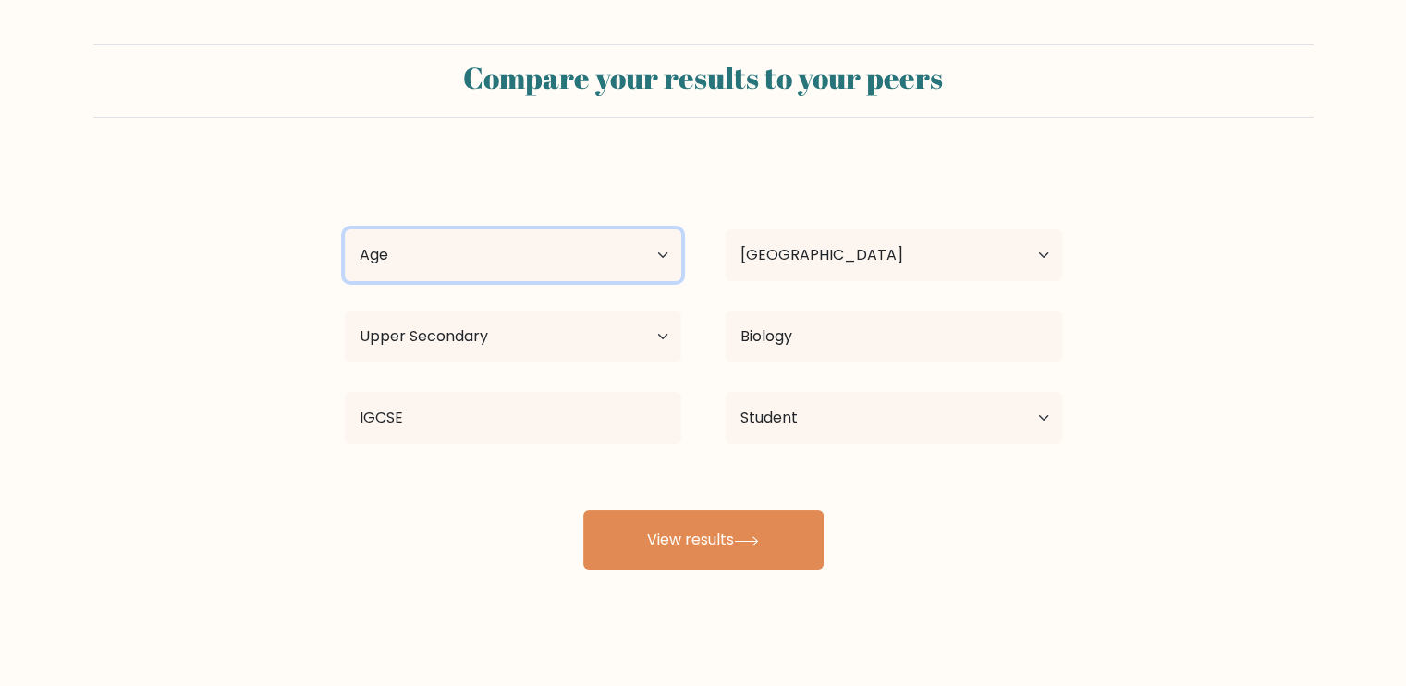
click at [537, 268] on select "Age Under 18 years old 18-24 years old 25-34 years old 35-44 years old 45-54 ye…" at bounding box center [513, 255] width 336 height 52
select select "18_24"
click at [345, 229] on select "Age Under 18 years old 18-24 years old 25-34 years old 35-44 years old 45-54 ye…" at bounding box center [513, 255] width 336 height 52
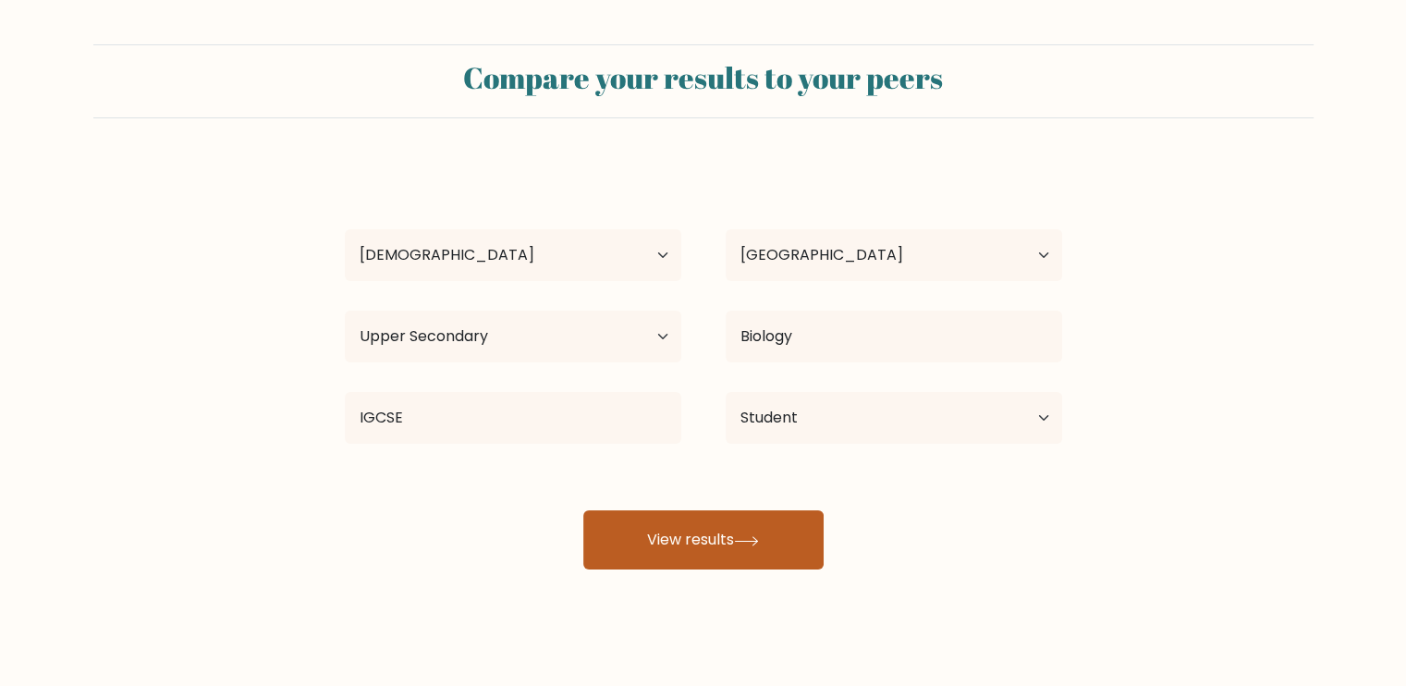
click at [614, 531] on button "View results" at bounding box center [703, 539] width 240 height 59
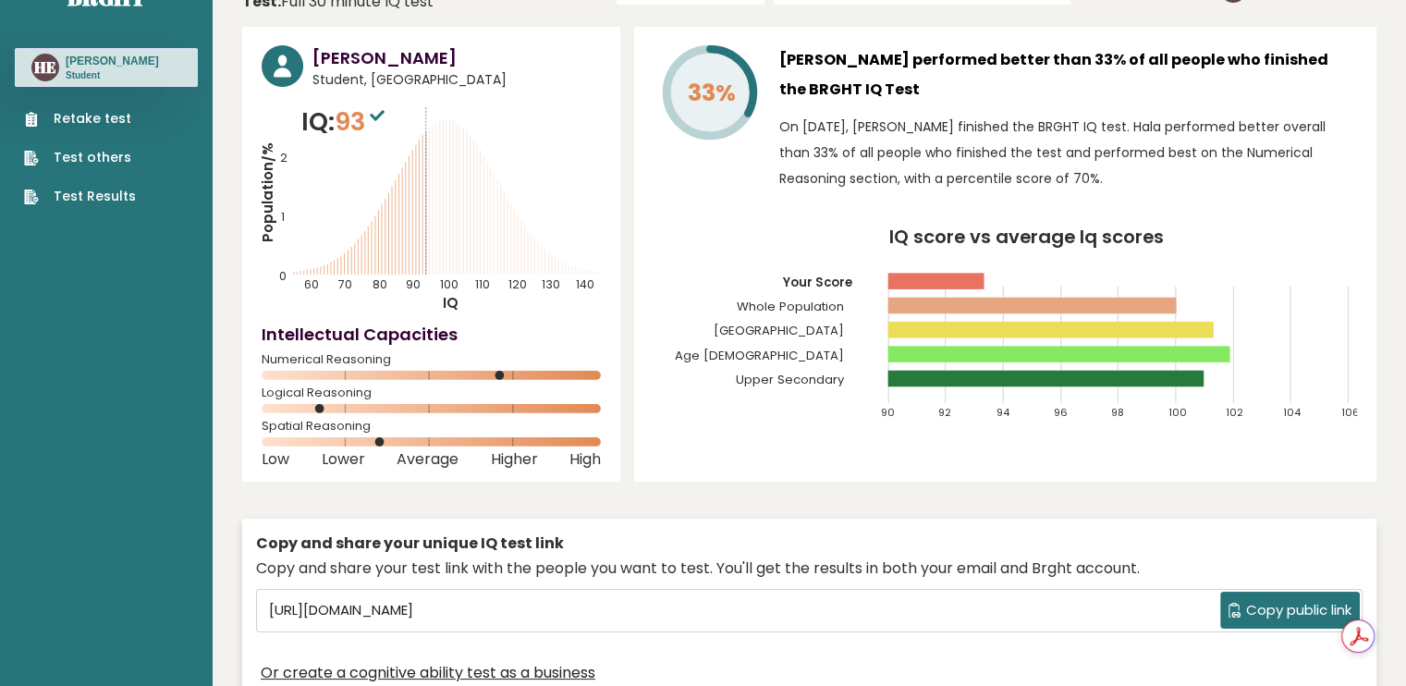
scroll to position [54, 0]
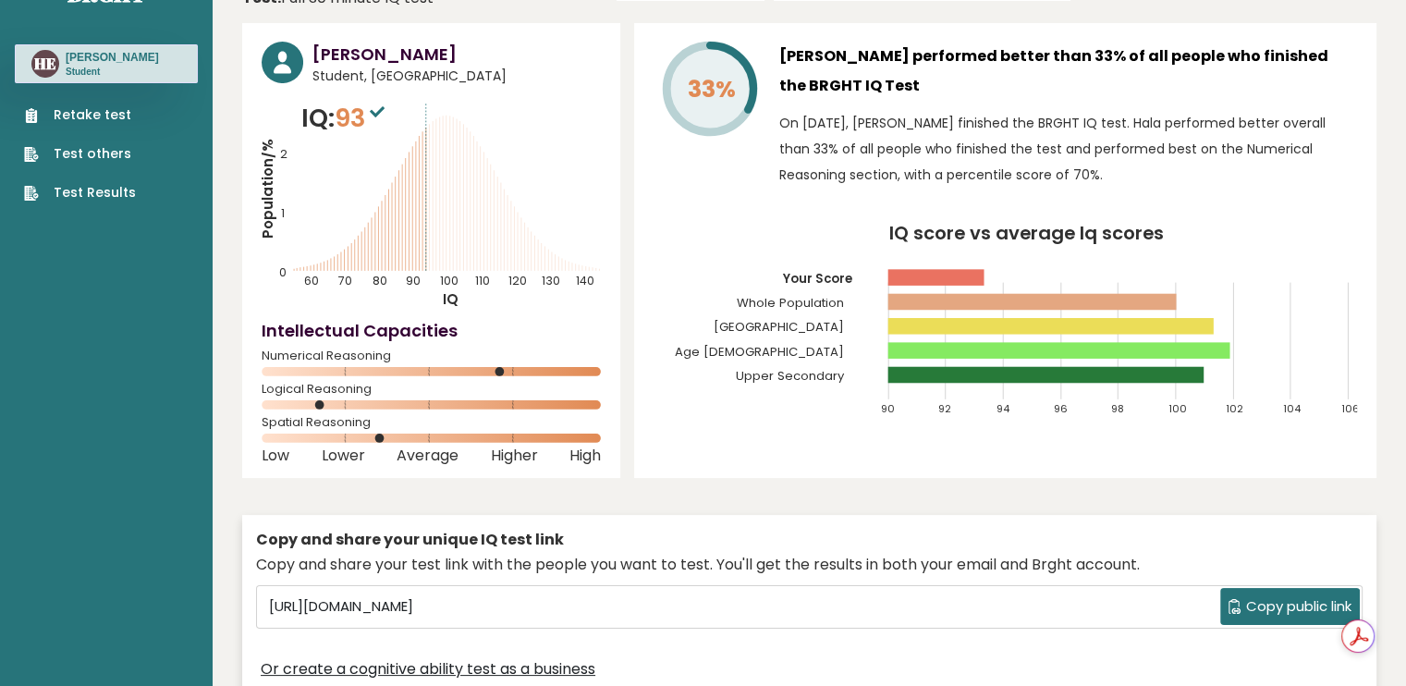
click at [614, 531] on div "Copy and share your unique IQ test link" at bounding box center [809, 540] width 1106 height 22
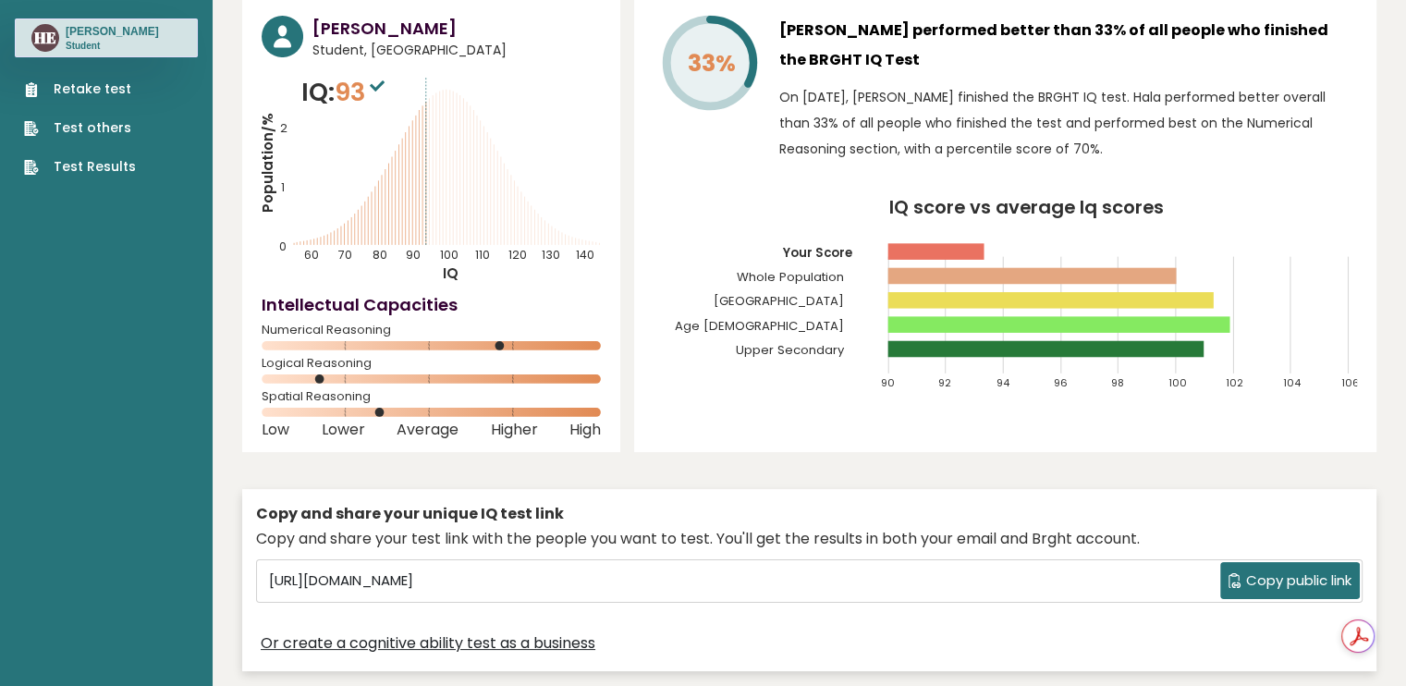
scroll to position [0, 0]
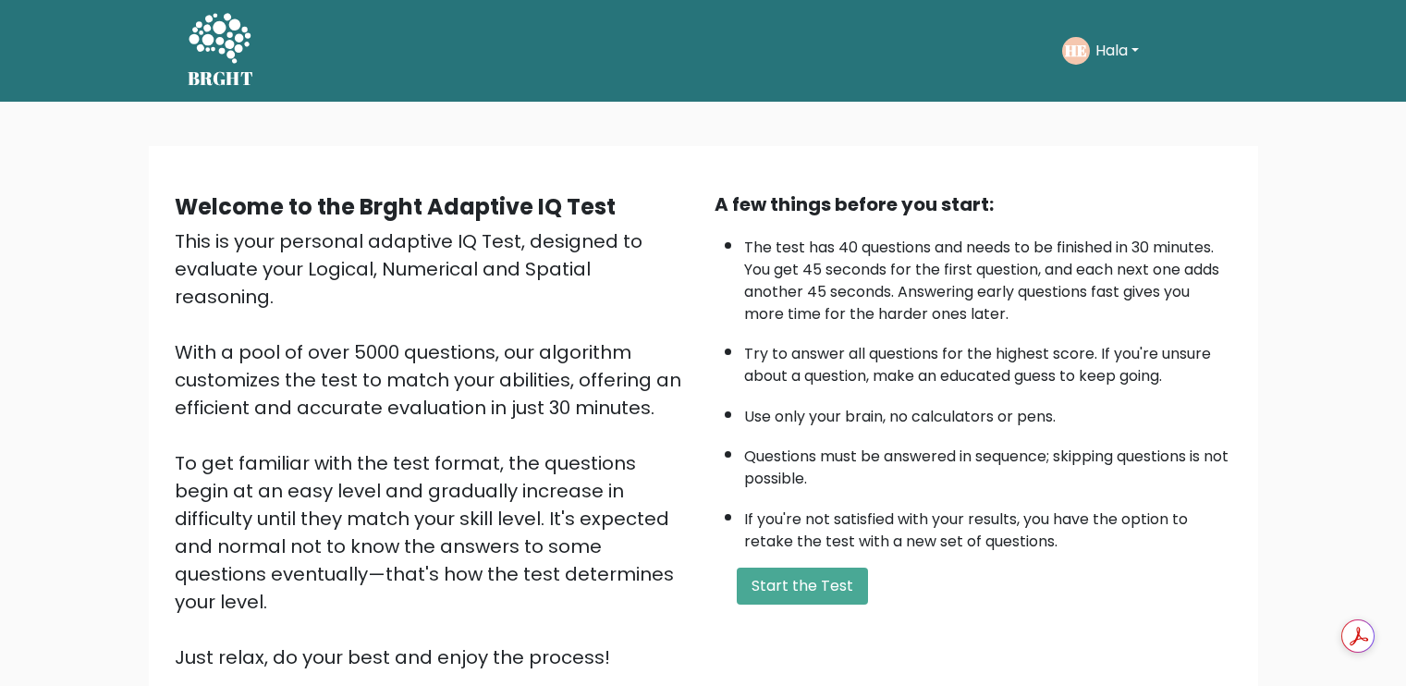
scroll to position [159, 0]
